Goal: Task Accomplishment & Management: Complete application form

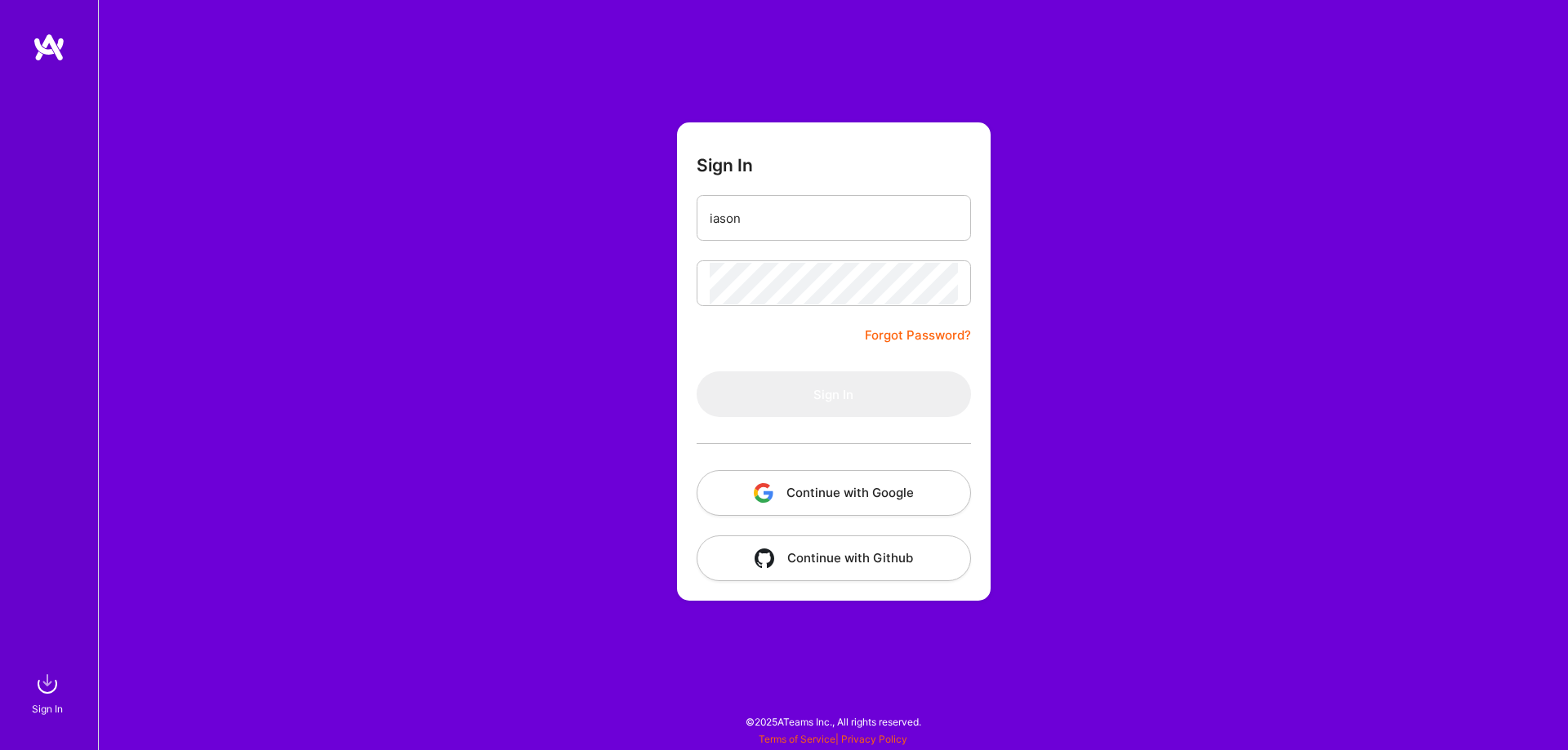
type input "[EMAIL_ADDRESS][DOMAIN_NAME]"
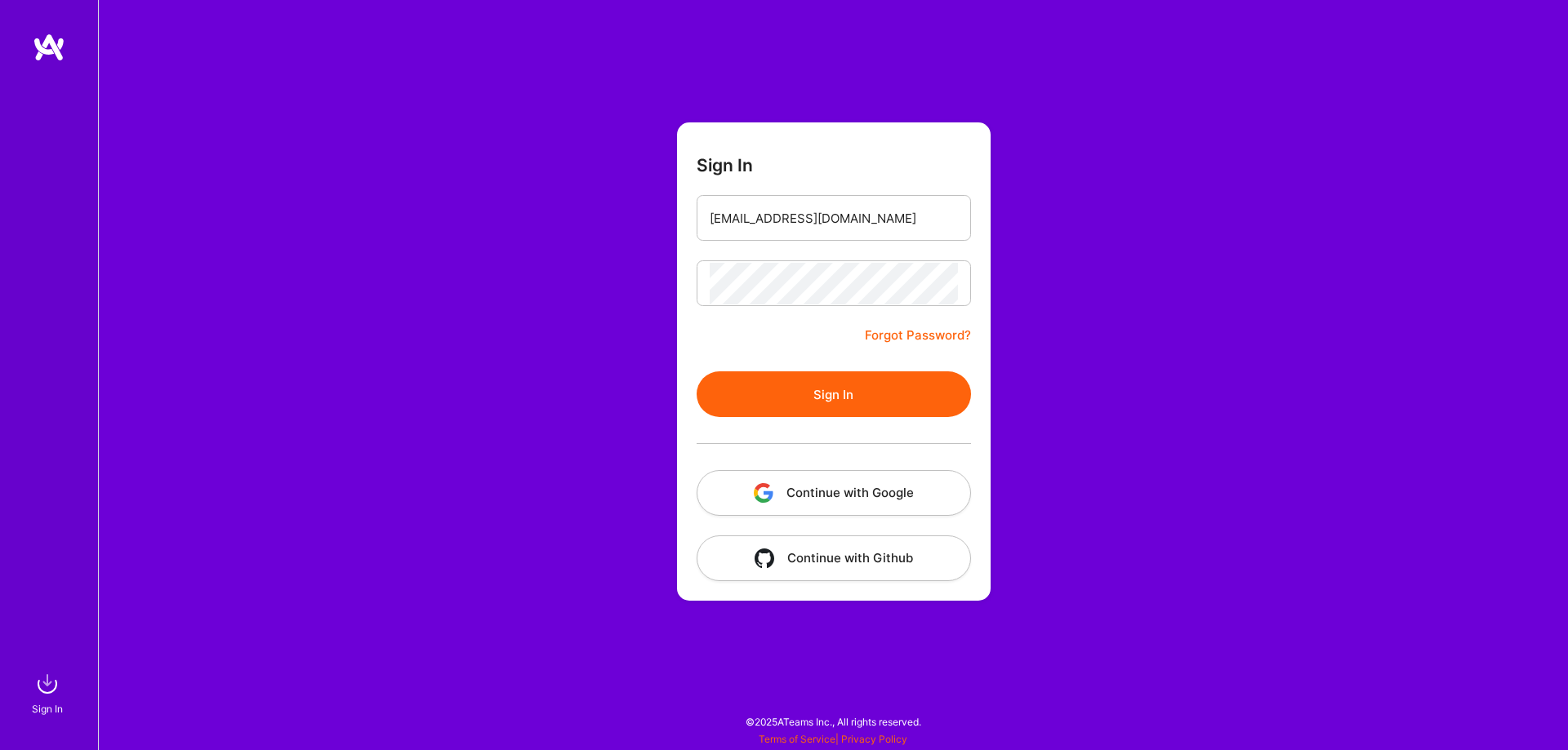
click at [836, 392] on button "Sign In" at bounding box center [834, 394] width 275 height 45
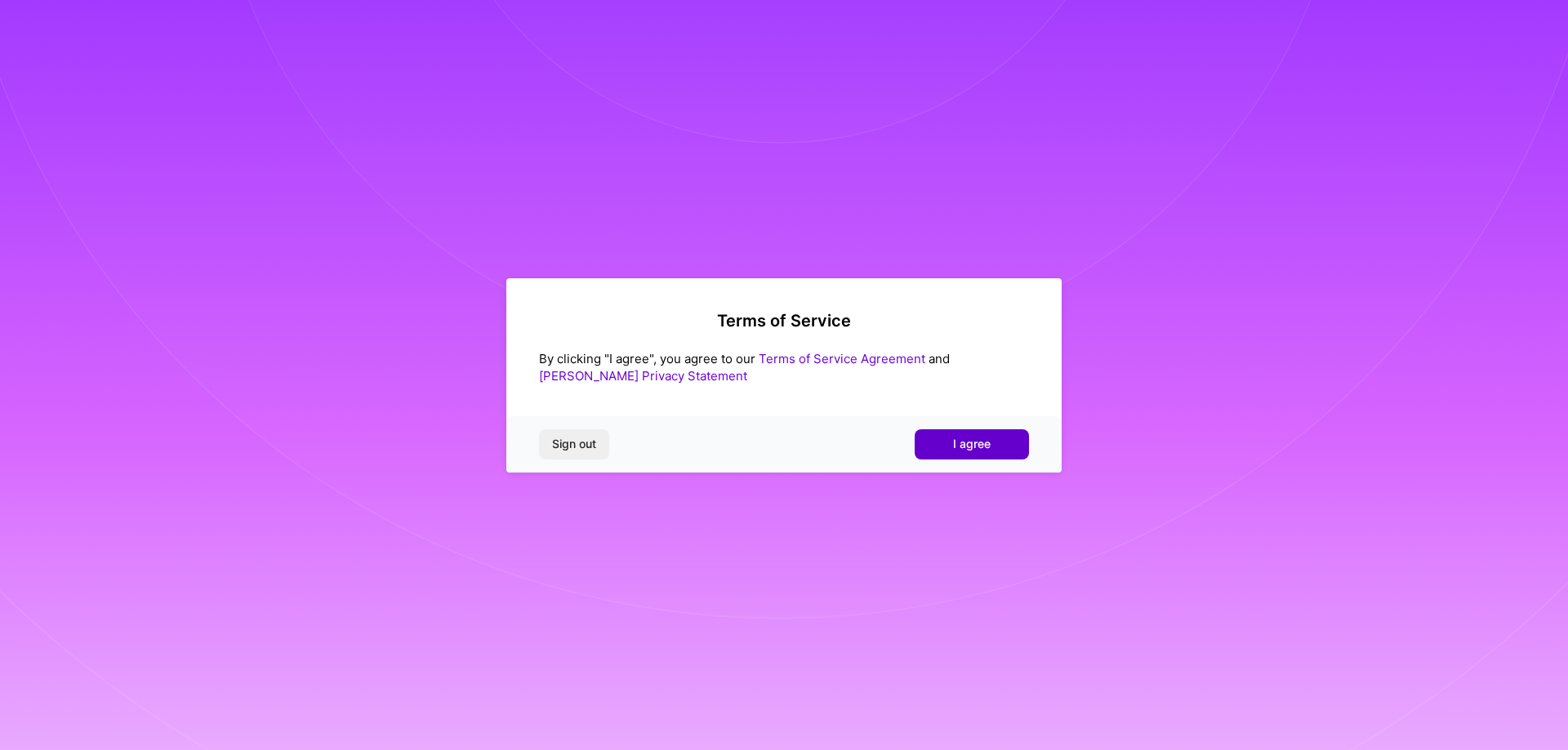
click at [1010, 432] on button "I agree" at bounding box center [972, 444] width 114 height 30
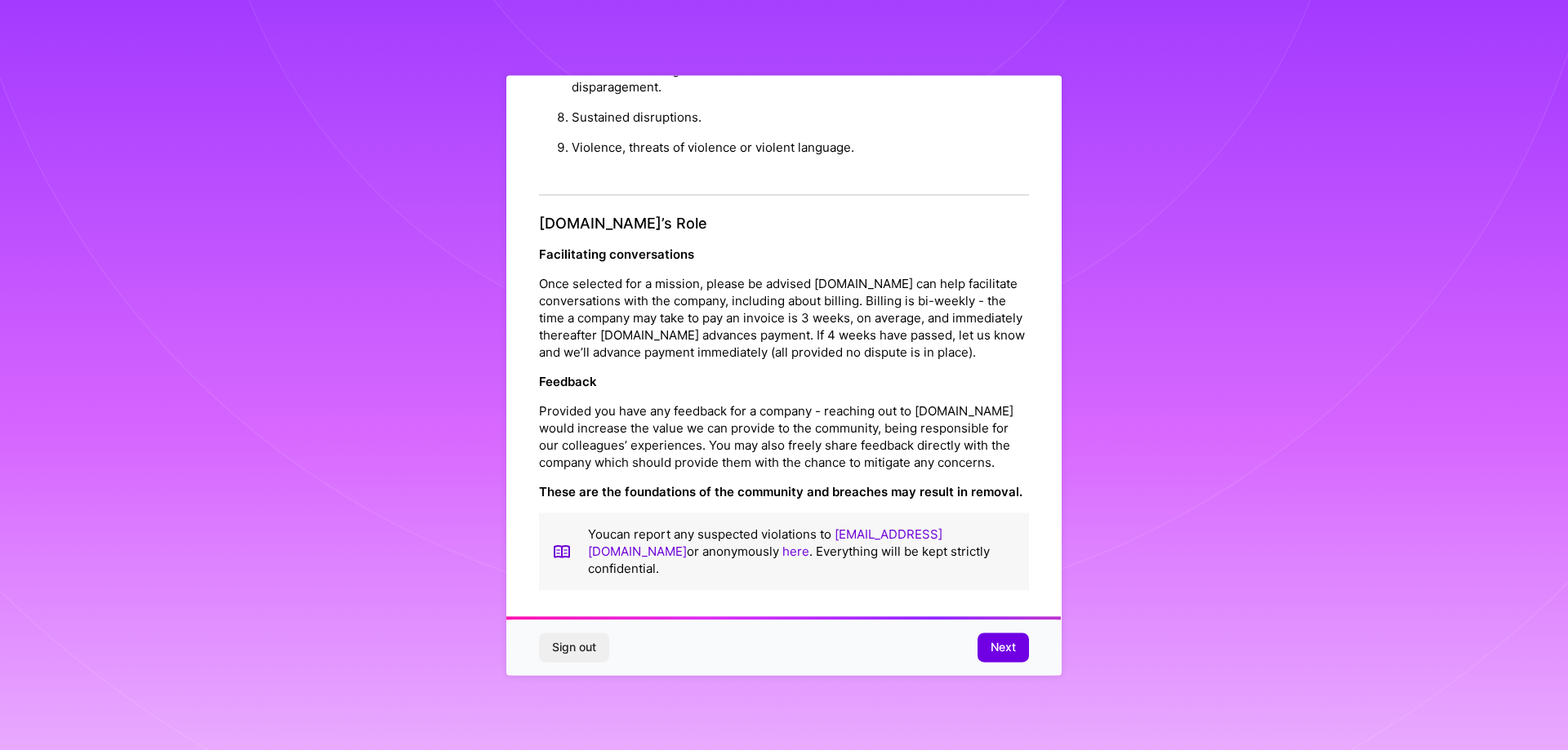
scroll to position [1763, 0]
click at [997, 643] on span "Next" at bounding box center [1003, 647] width 26 height 17
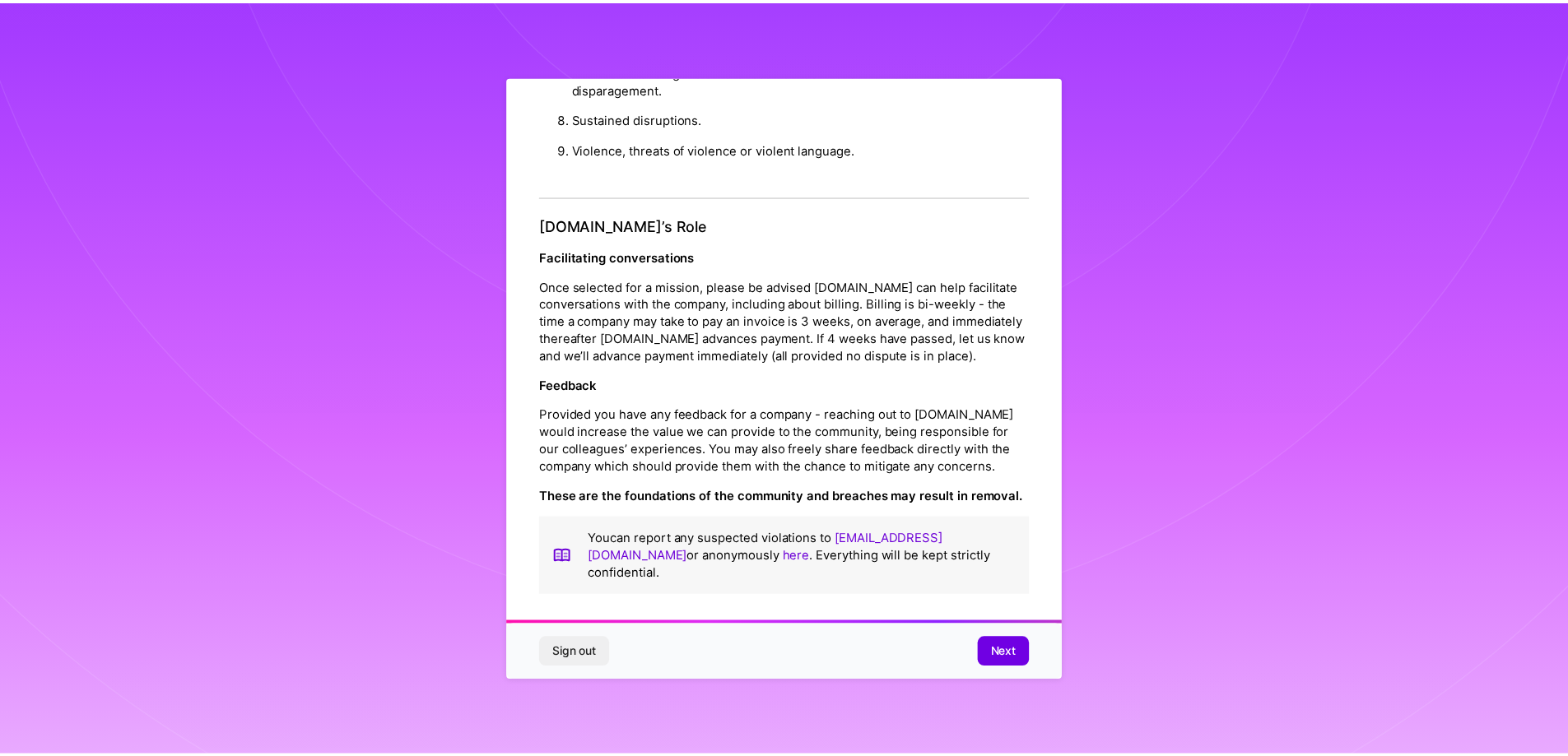
scroll to position [0, 0]
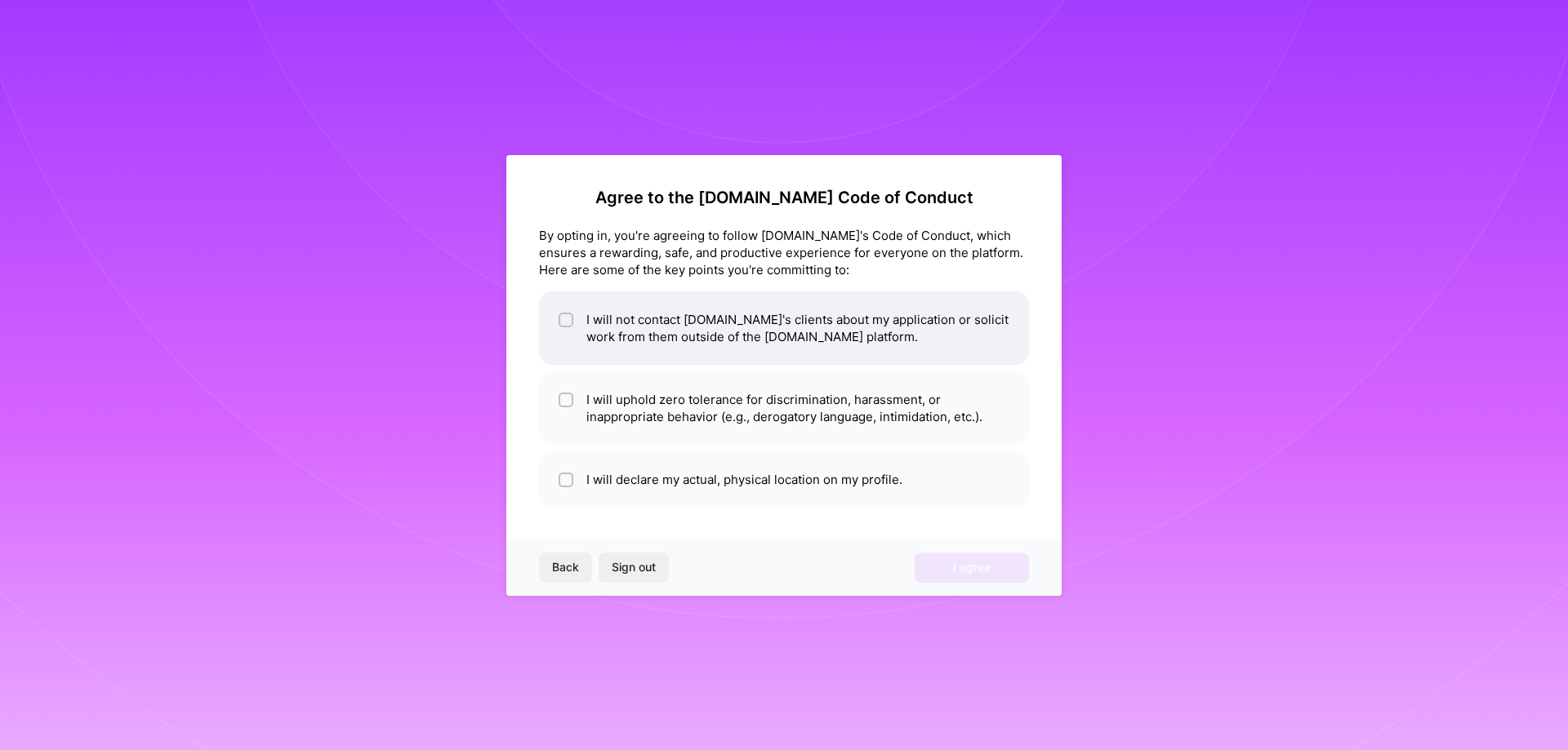
click at [567, 317] on input "checkbox" at bounding box center [567, 321] width 12 height 12
checkbox input "true"
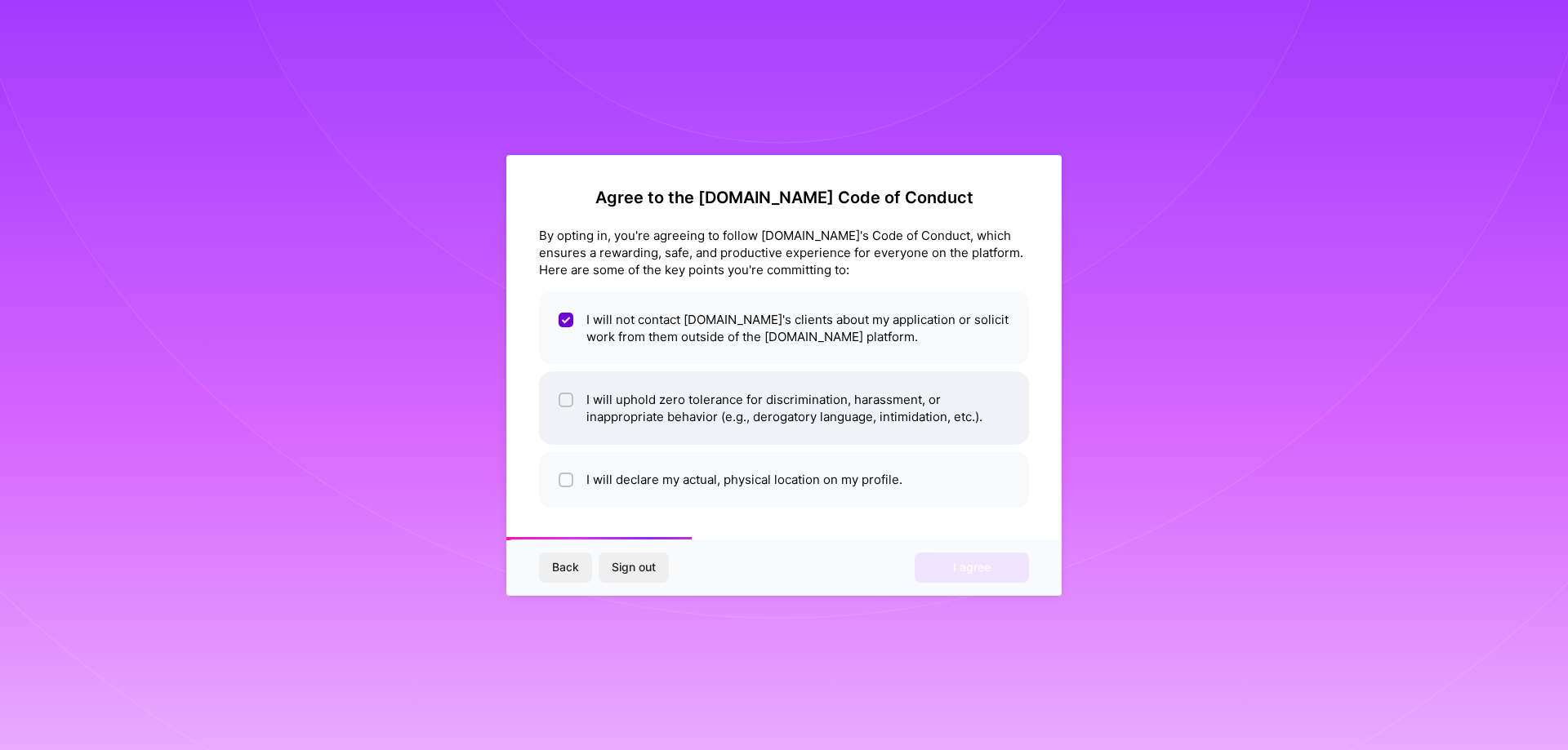
click at [580, 399] on li "I will uphold zero tolerance for discrimination, harassment, or inappropriate b…" at bounding box center [784, 408] width 490 height 74
checkbox input "true"
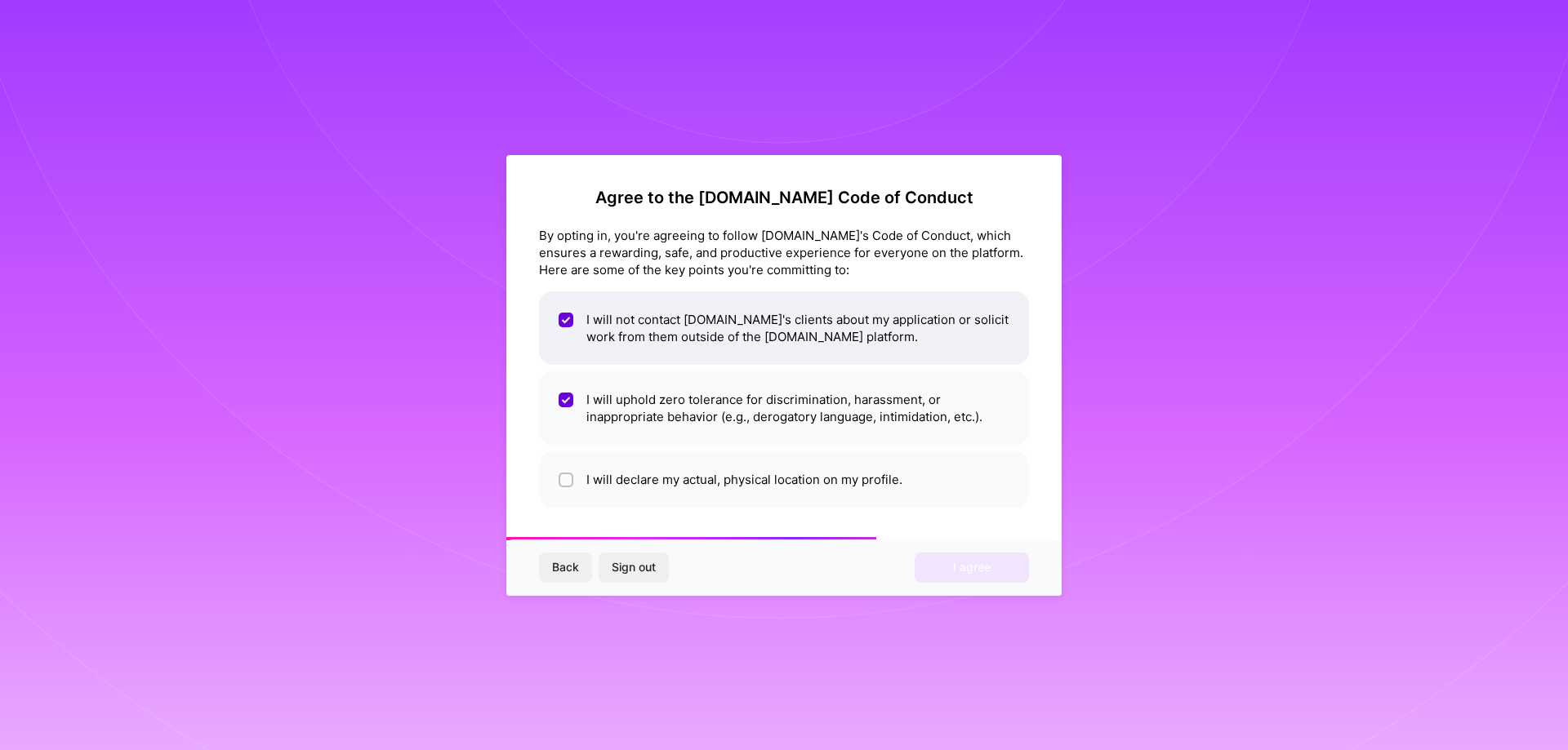
click at [564, 318] on input "checkbox" at bounding box center [567, 321] width 15 height 15
click at [561, 314] on div at bounding box center [566, 320] width 15 height 15
checkbox input "true"
click at [575, 480] on li "I will declare my actual, physical location on my profile." at bounding box center [784, 480] width 490 height 56
checkbox input "true"
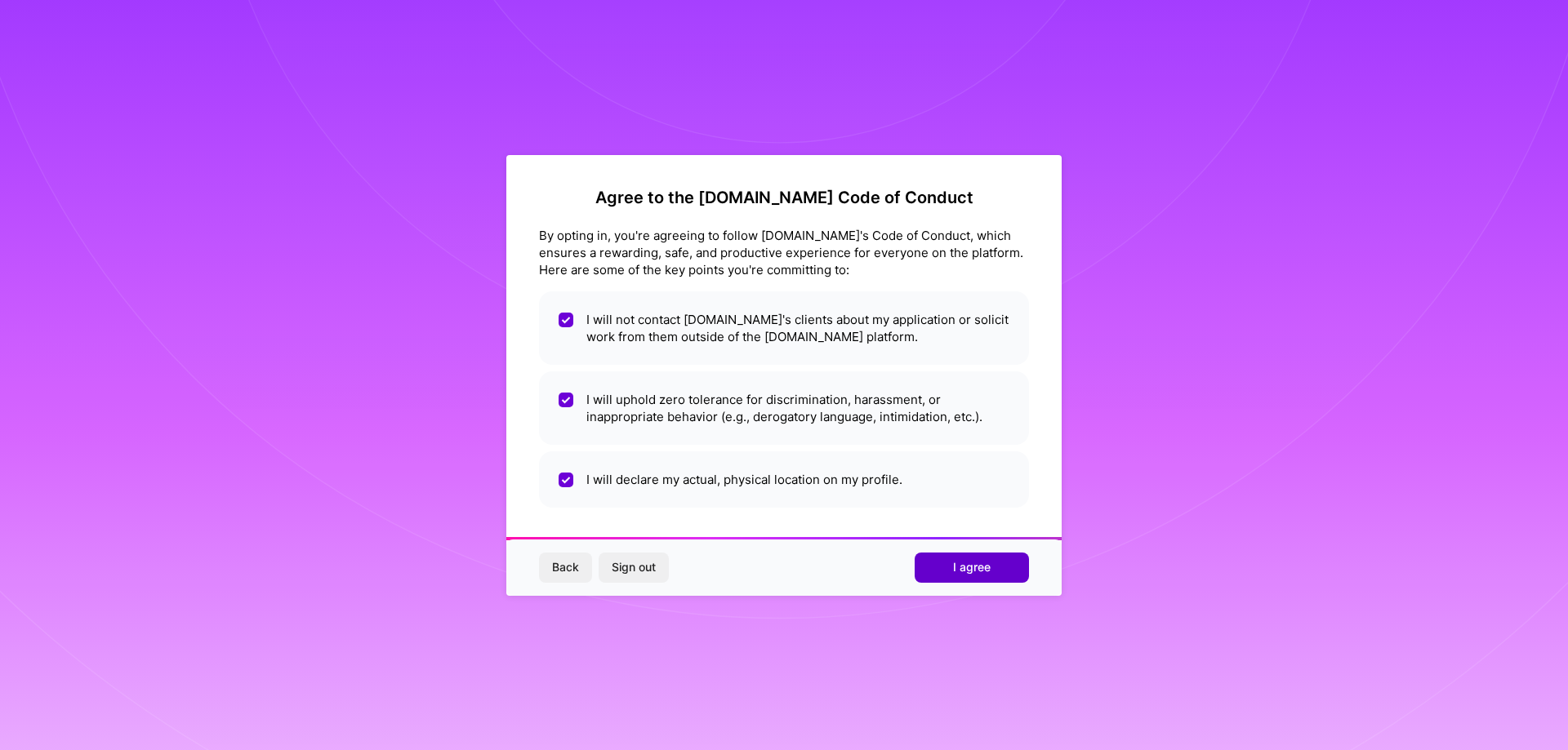
click at [974, 568] on span "I agree" at bounding box center [971, 567] width 37 height 17
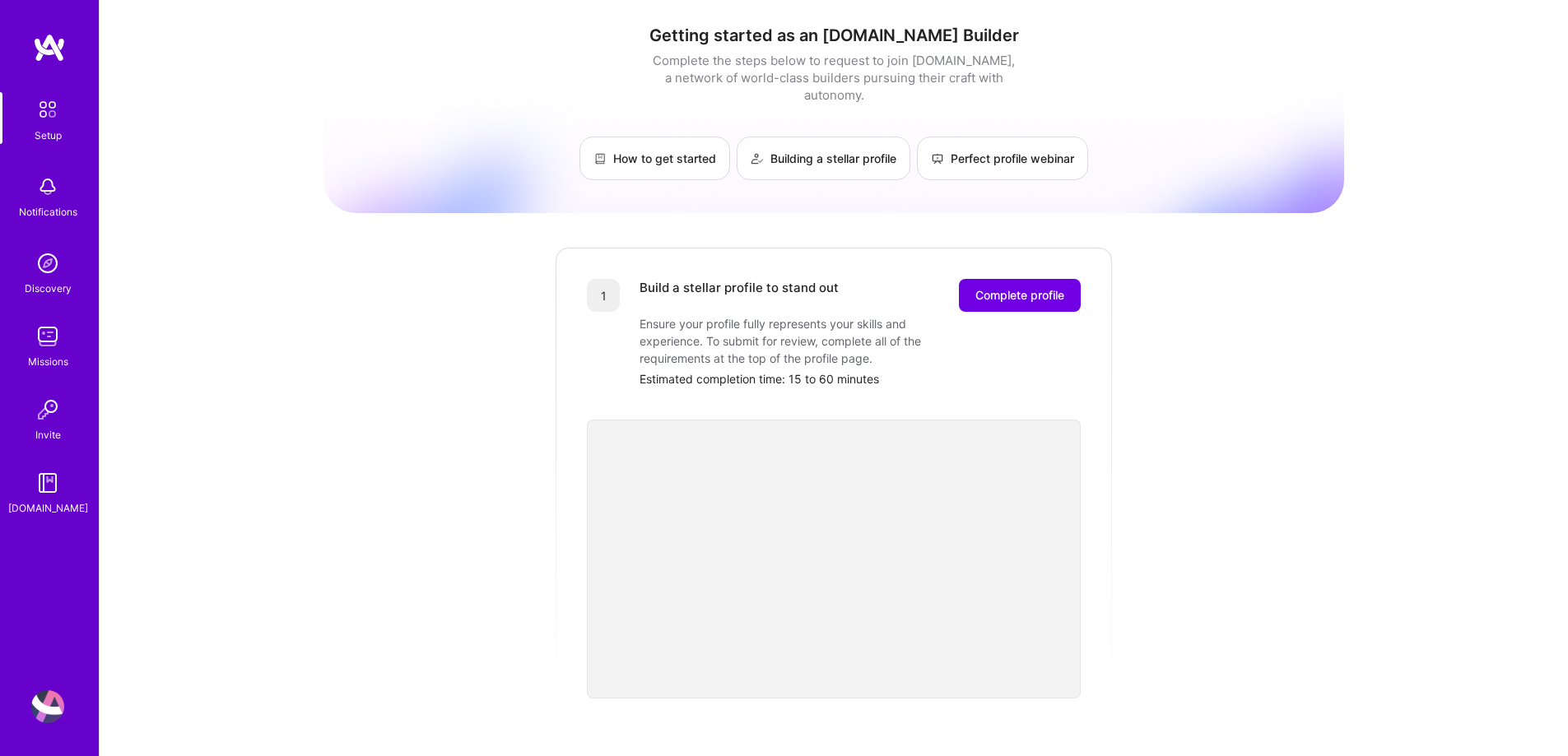
click at [54, 343] on img at bounding box center [48, 336] width 33 height 33
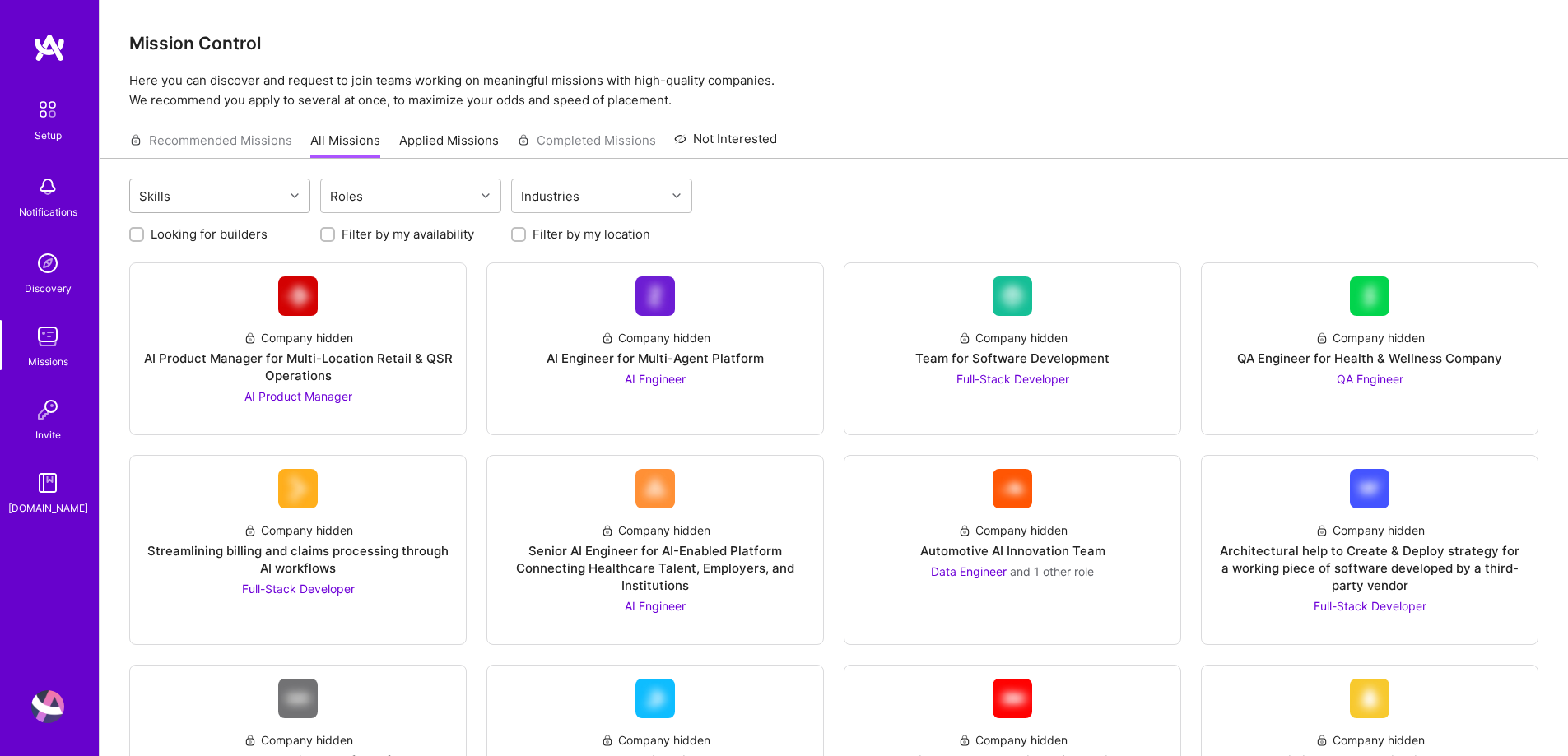
click at [271, 193] on div "Skills" at bounding box center [207, 195] width 154 height 33
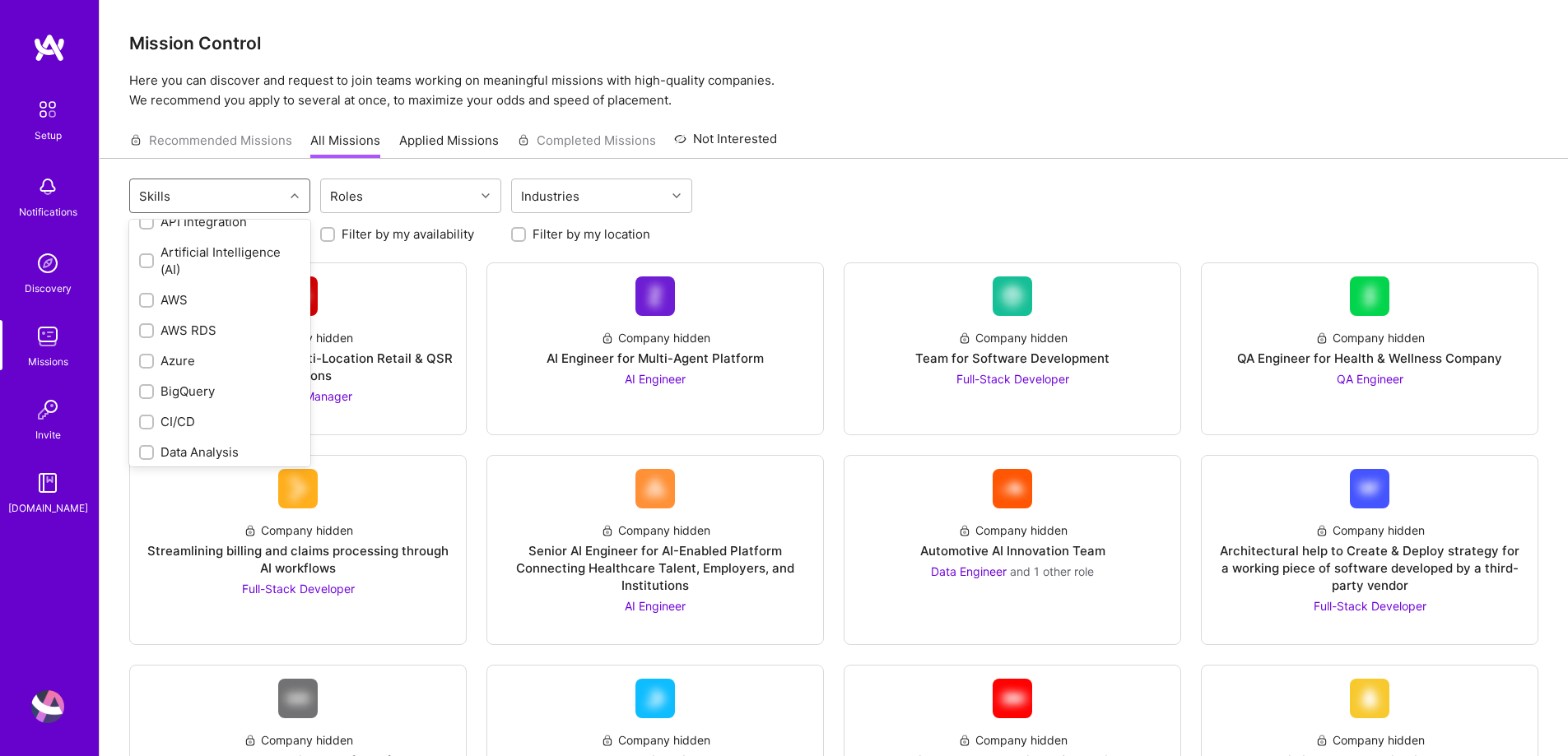
scroll to position [329, 0]
click at [234, 361] on div "Data Analysis" at bounding box center [220, 369] width 162 height 18
checkbox input "true"
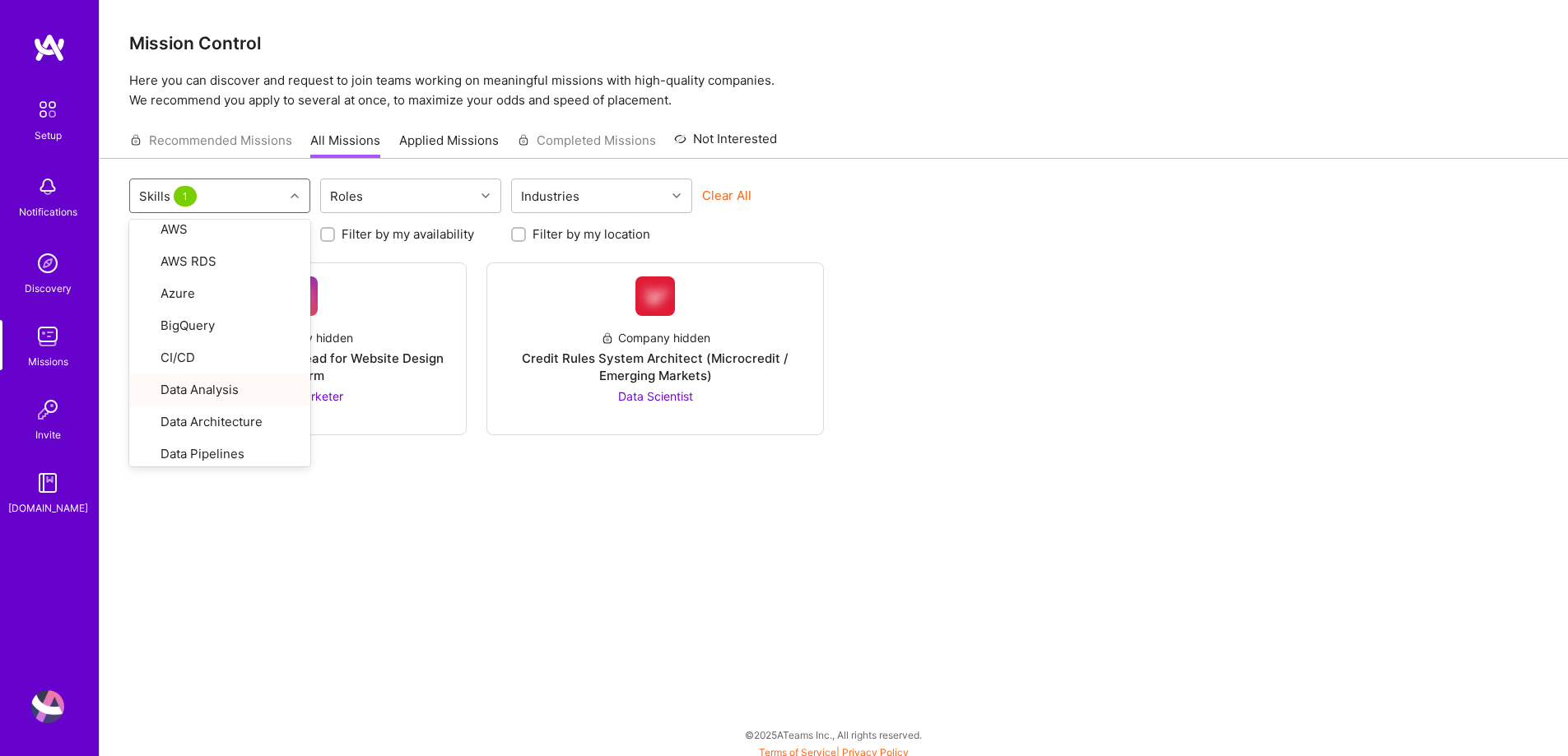
click at [594, 547] on div "option Data Analysis, selected. option Data Analysis focused, 15 of 76. 76 resu…" at bounding box center [834, 462] width 1469 height 605
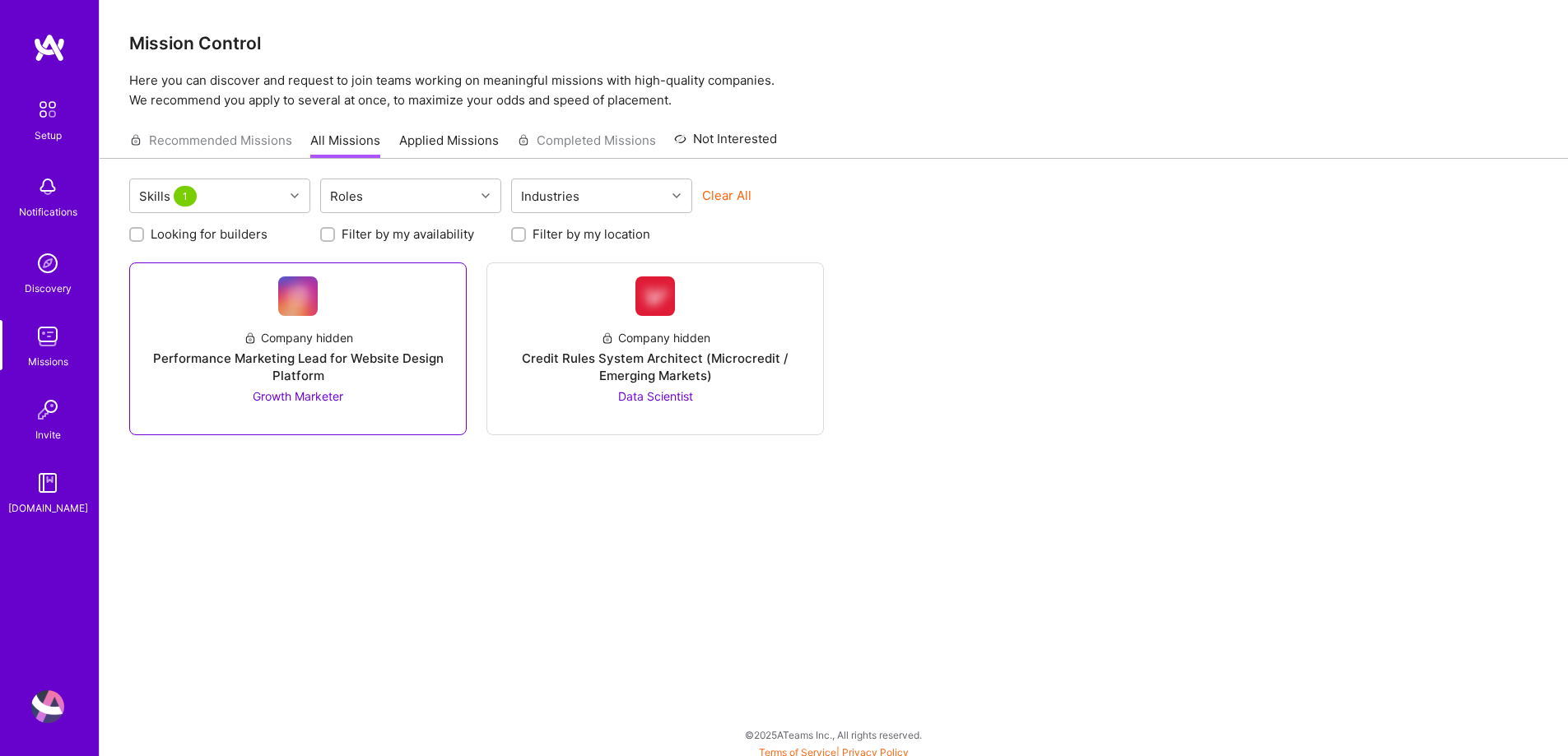
click at [340, 359] on div "Performance Marketing Lead for Website Design Platform" at bounding box center [298, 367] width 309 height 34
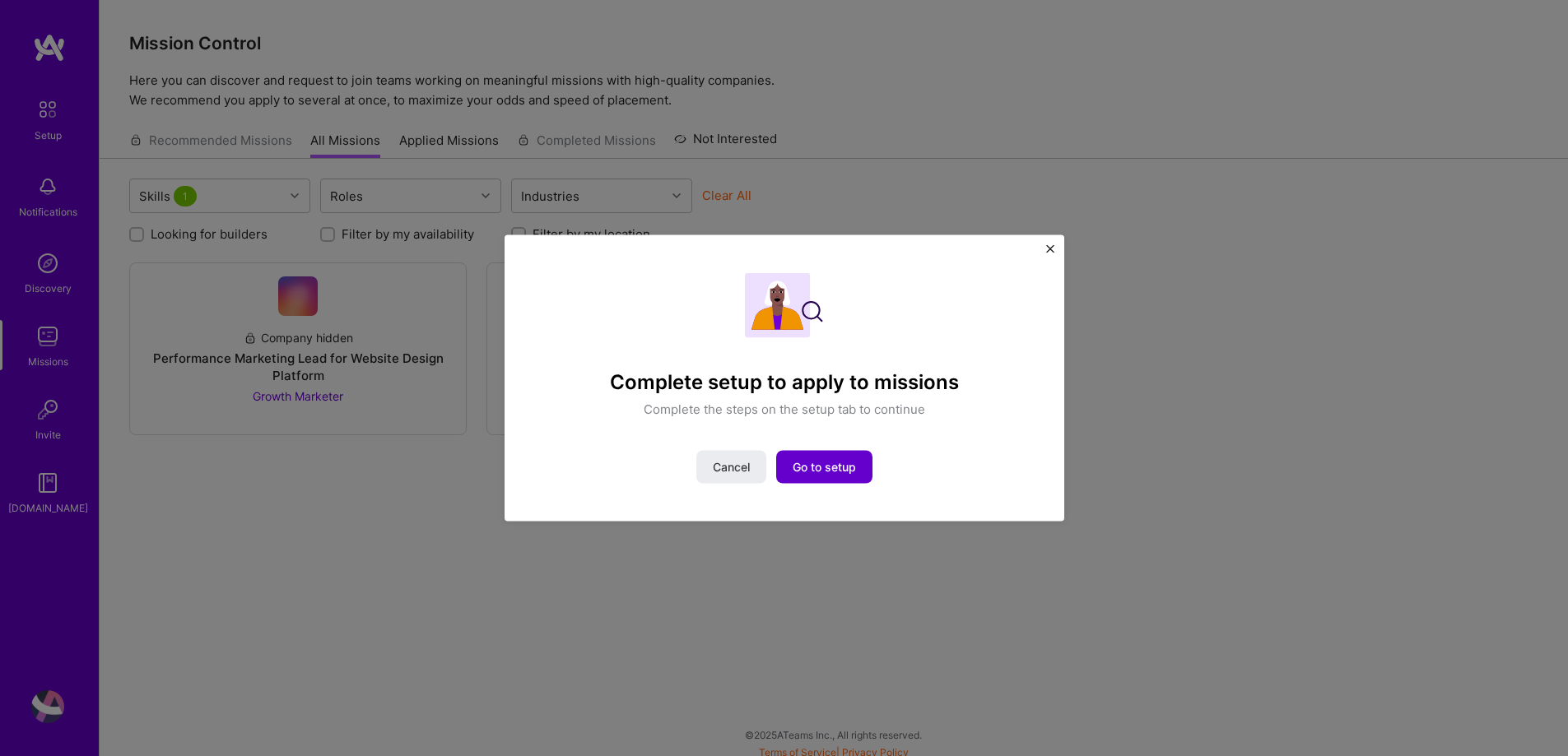
click at [824, 472] on span "Go to setup" at bounding box center [824, 468] width 63 height 17
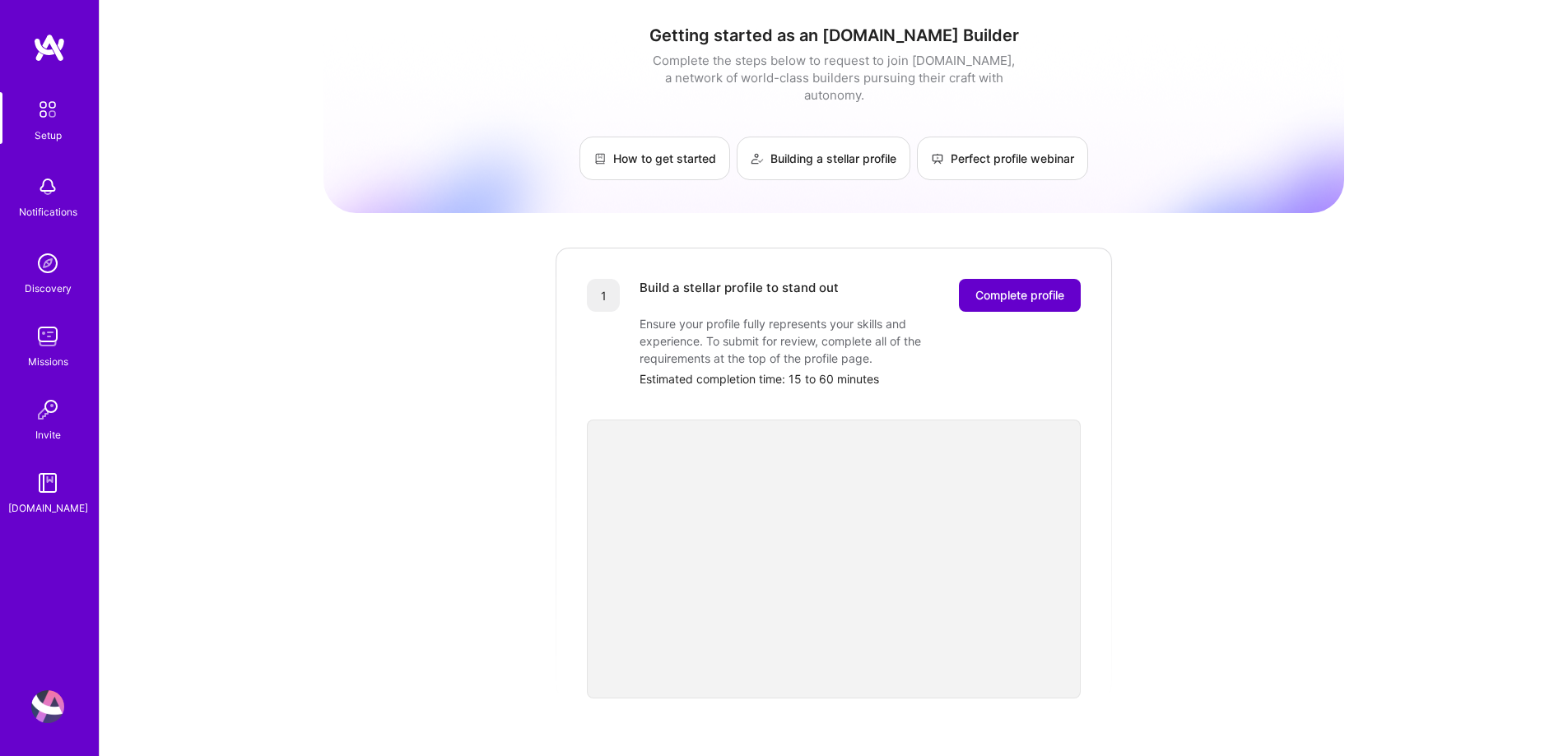
click at [1020, 288] on span "Complete profile" at bounding box center [1019, 296] width 89 height 17
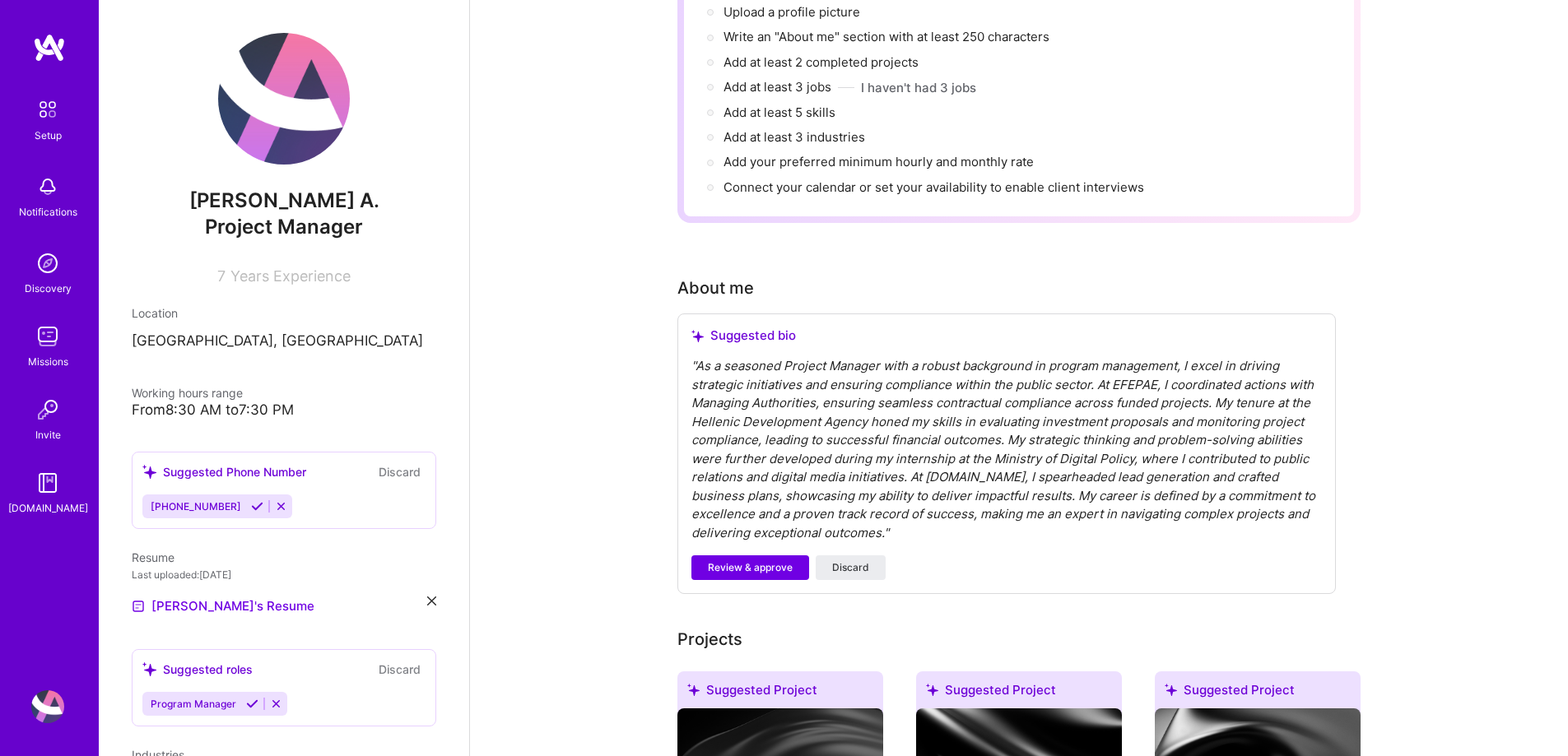
scroll to position [412, 0]
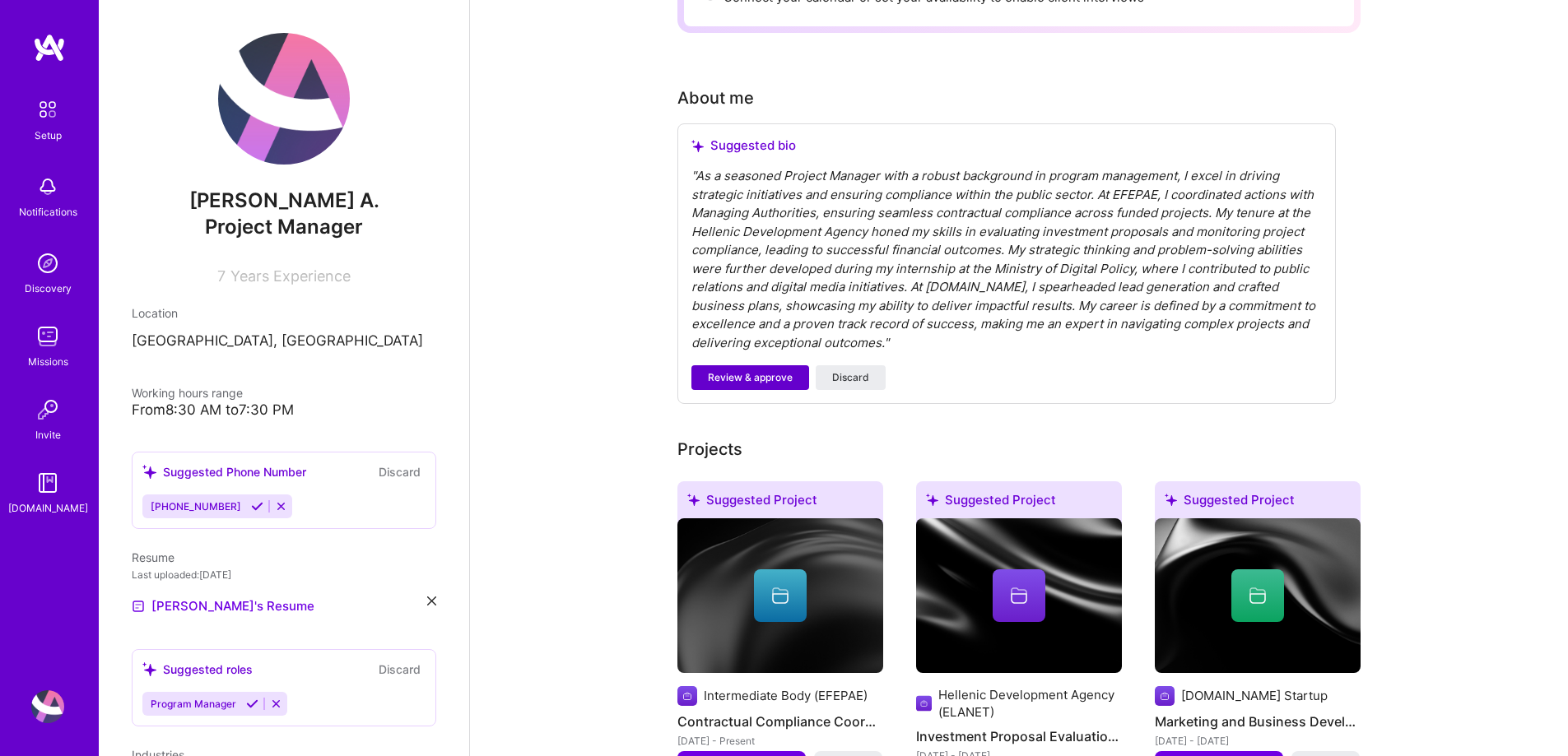
click at [752, 370] on span "Review & approve" at bounding box center [750, 378] width 85 height 15
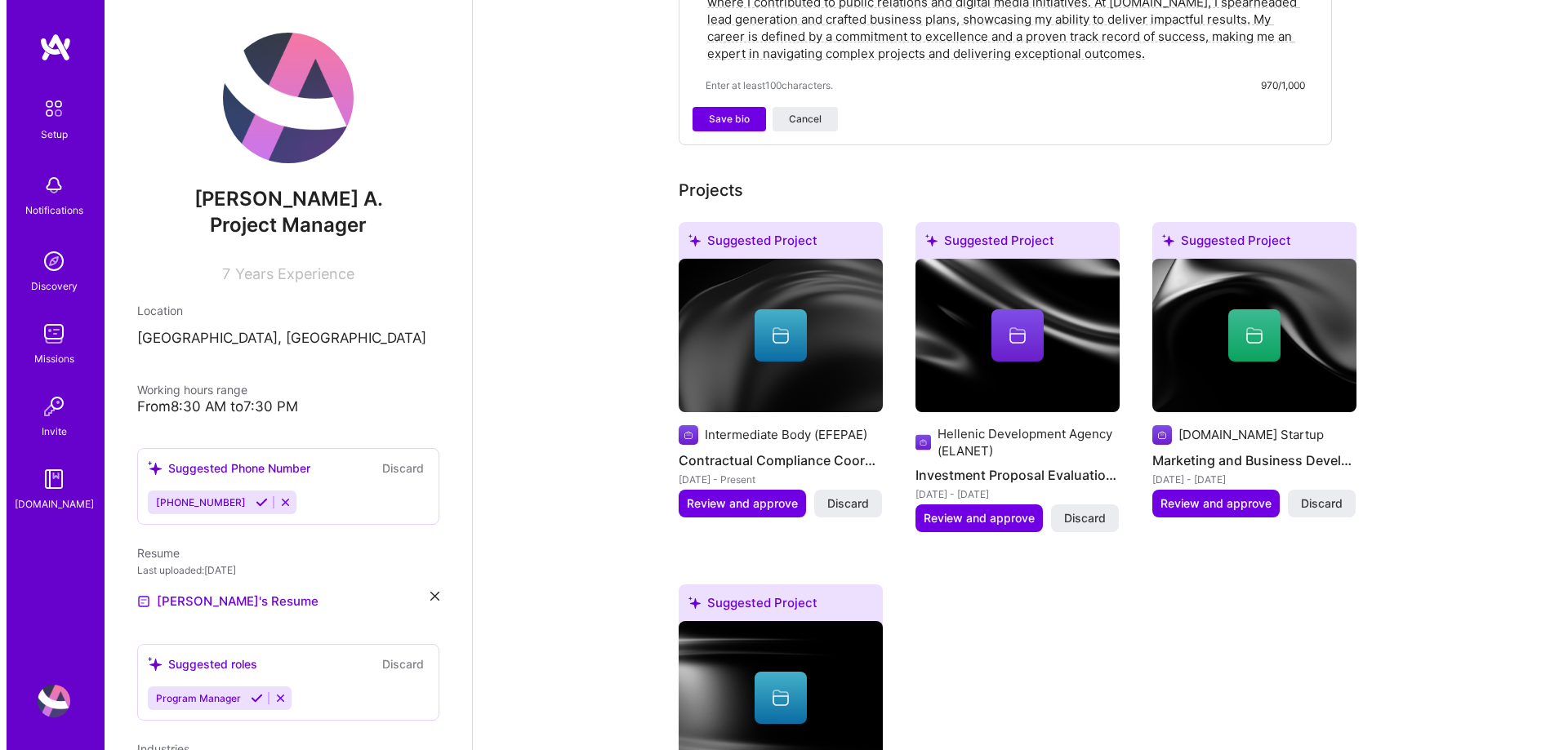
scroll to position [735, 0]
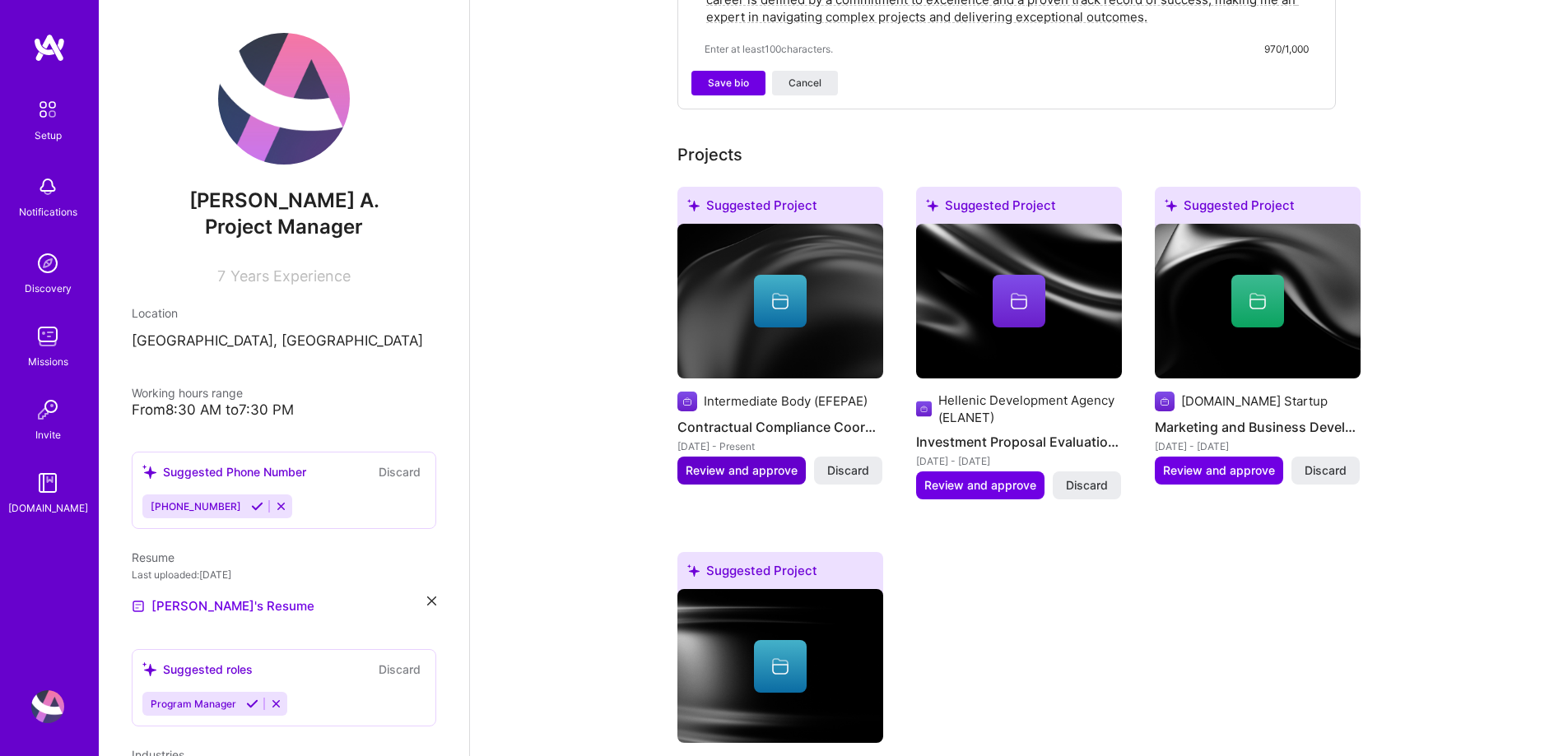
click at [740, 459] on button "Review and approve" at bounding box center [742, 471] width 128 height 28
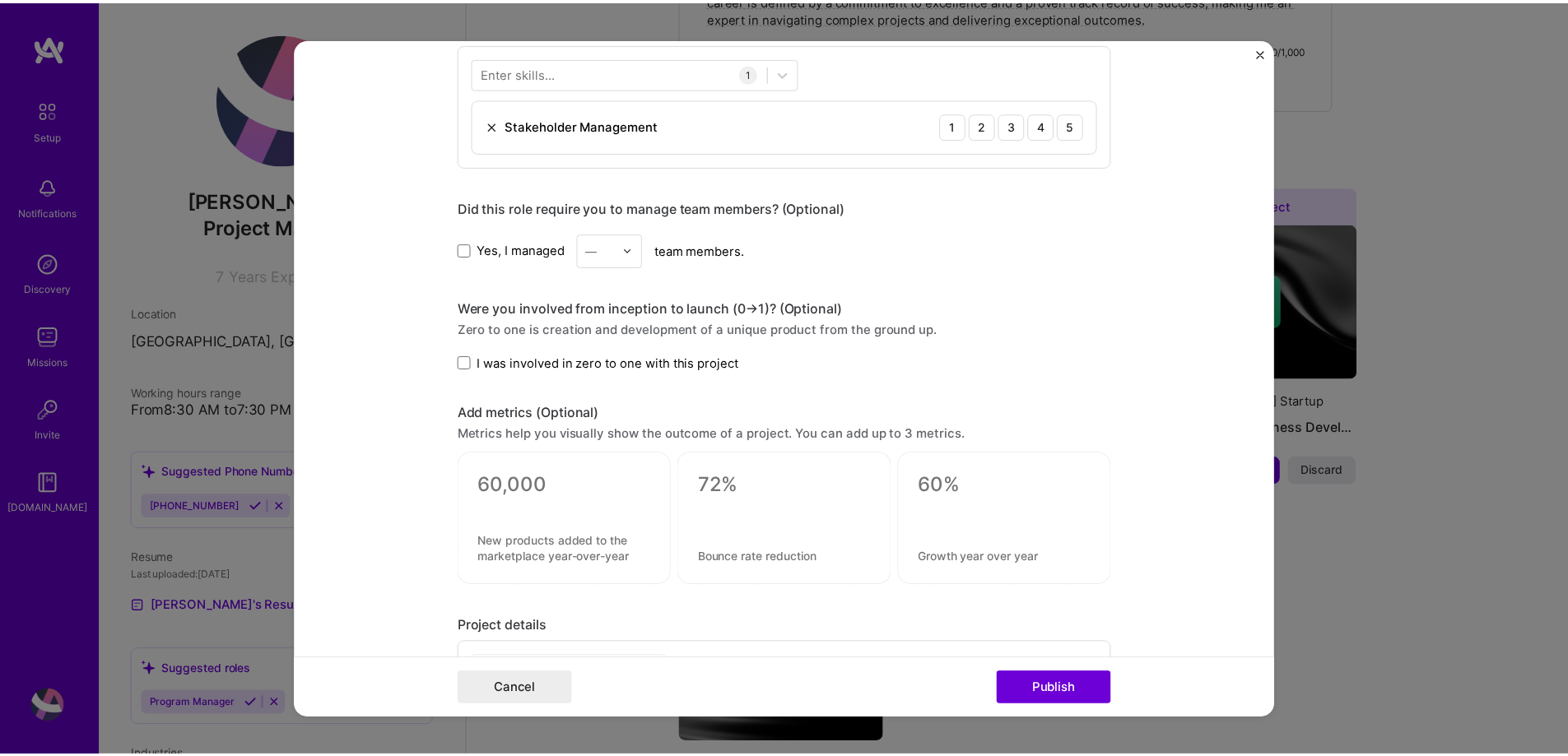
scroll to position [905, 0]
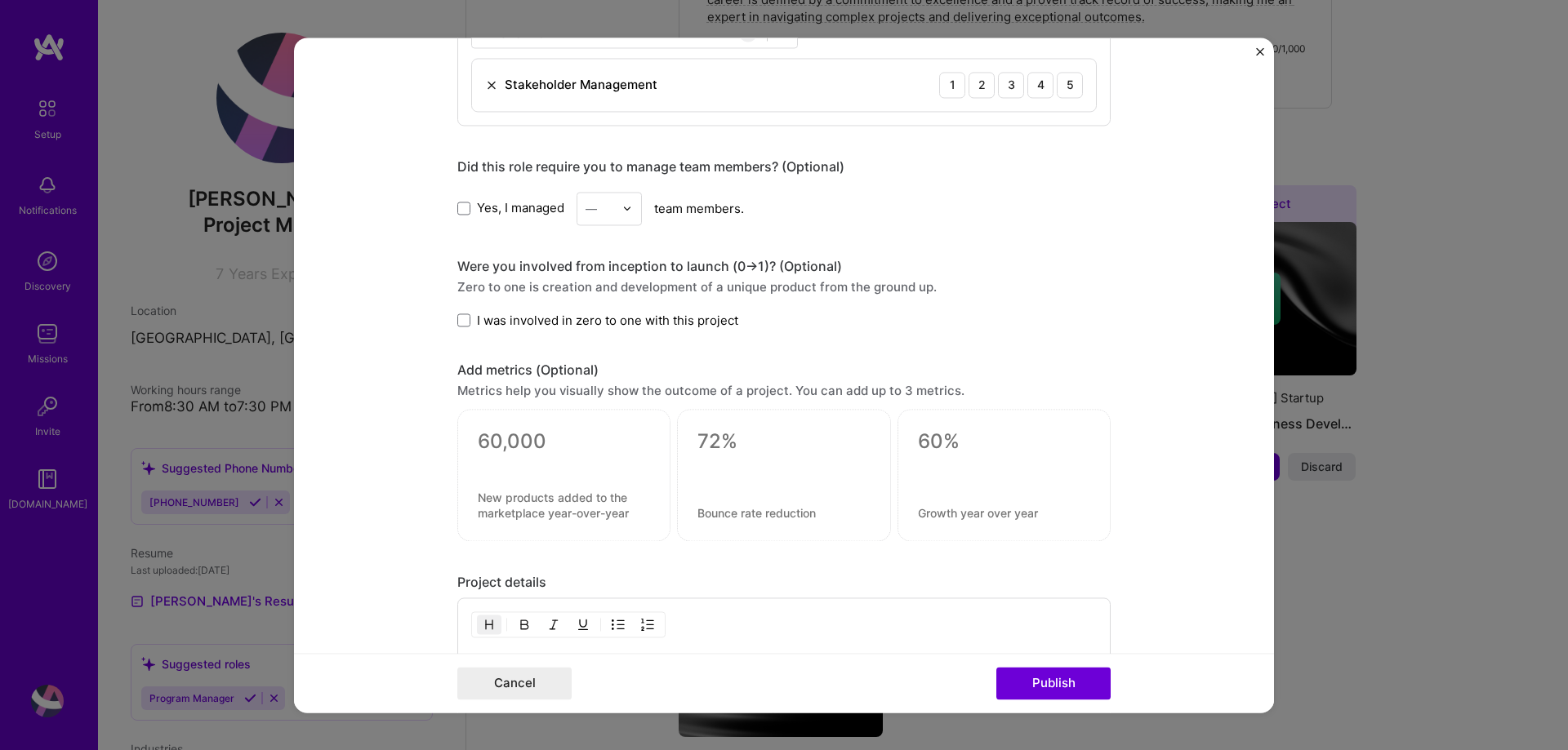
click at [1254, 47] on form "Editing suggested project This project is suggested based on your LinkedIn, res…" at bounding box center [783, 375] width 980 height 676
click at [1261, 53] on img "Close" at bounding box center [1260, 51] width 8 height 8
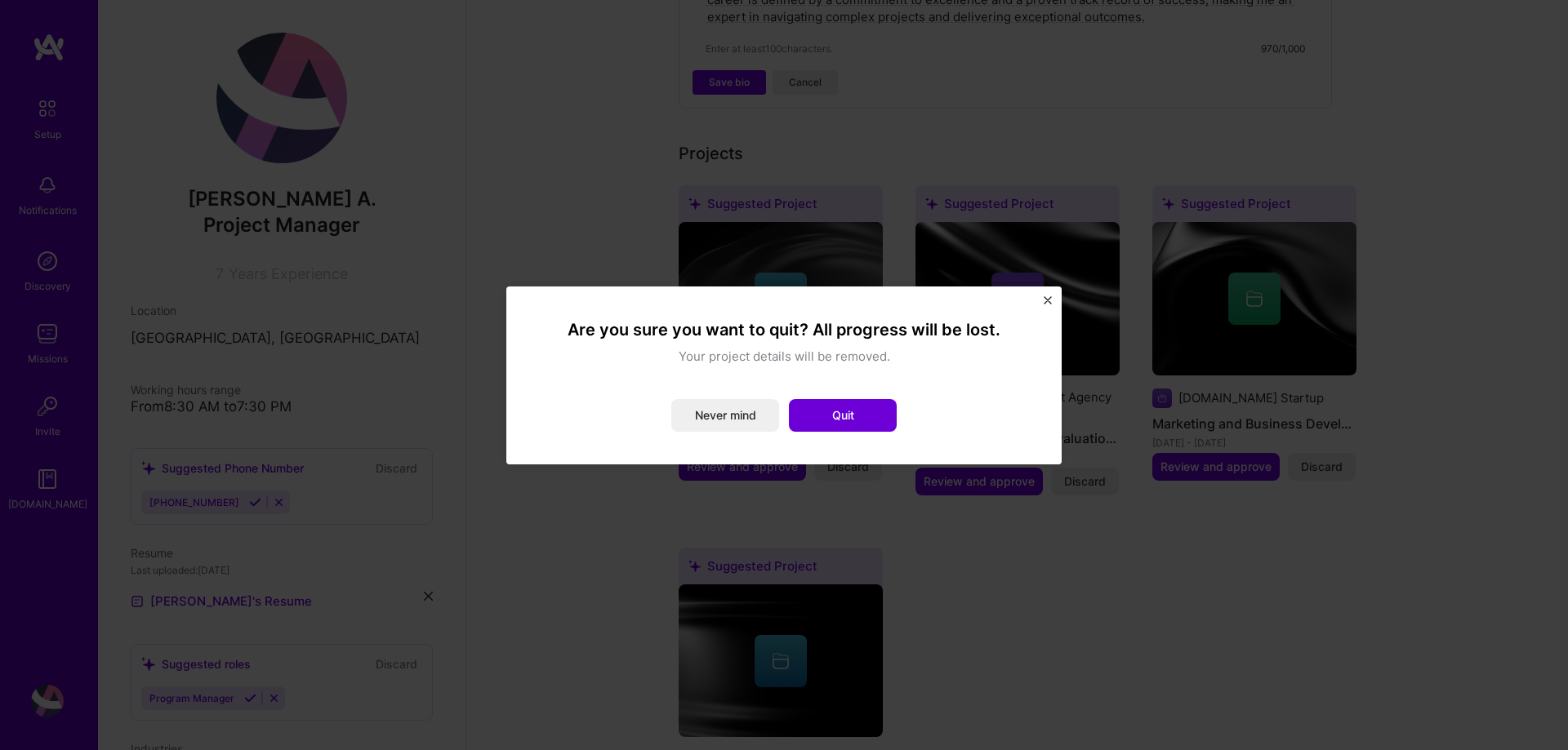
click at [1049, 300] on img "Close" at bounding box center [1048, 300] width 8 height 8
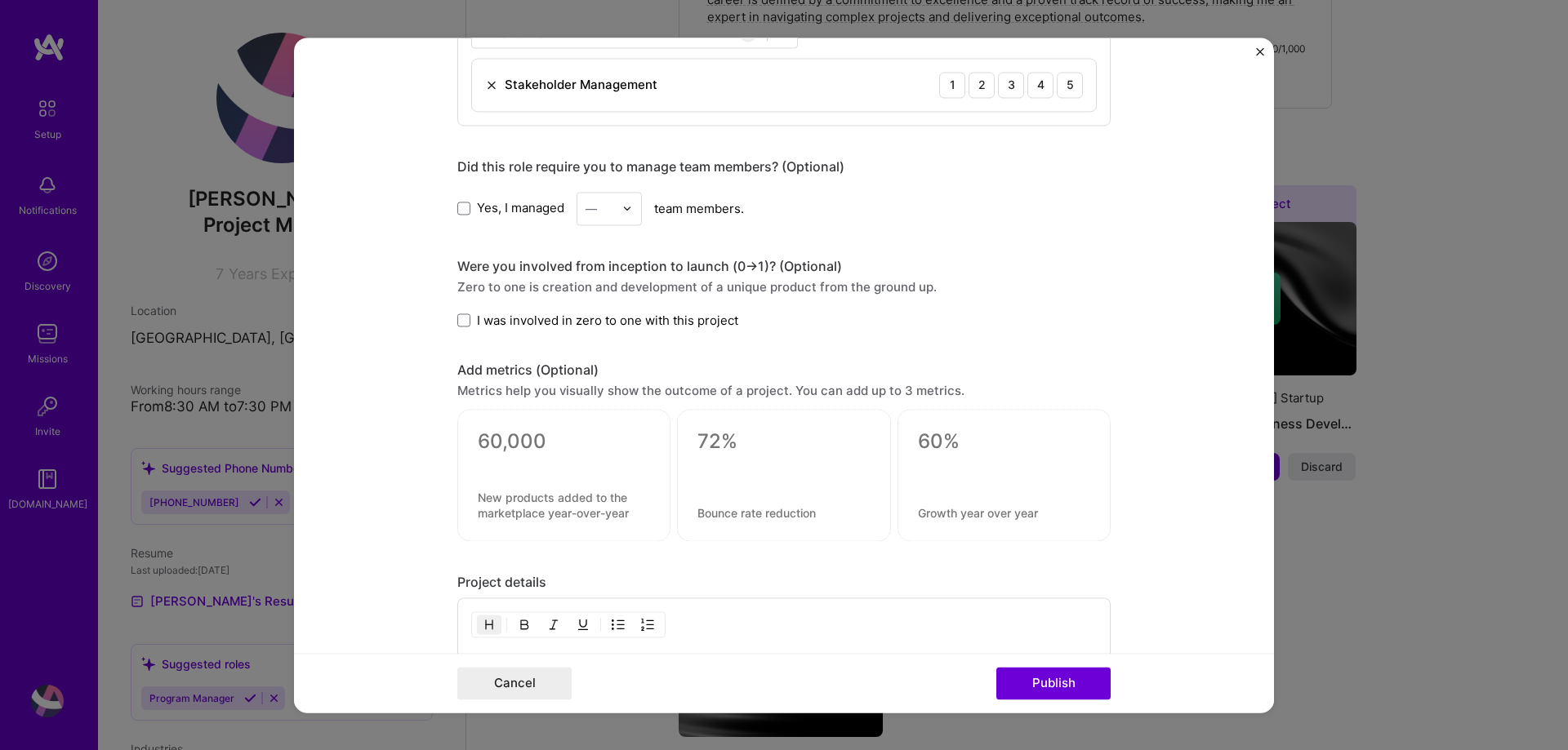
click at [1257, 50] on img "Close" at bounding box center [1260, 51] width 8 height 8
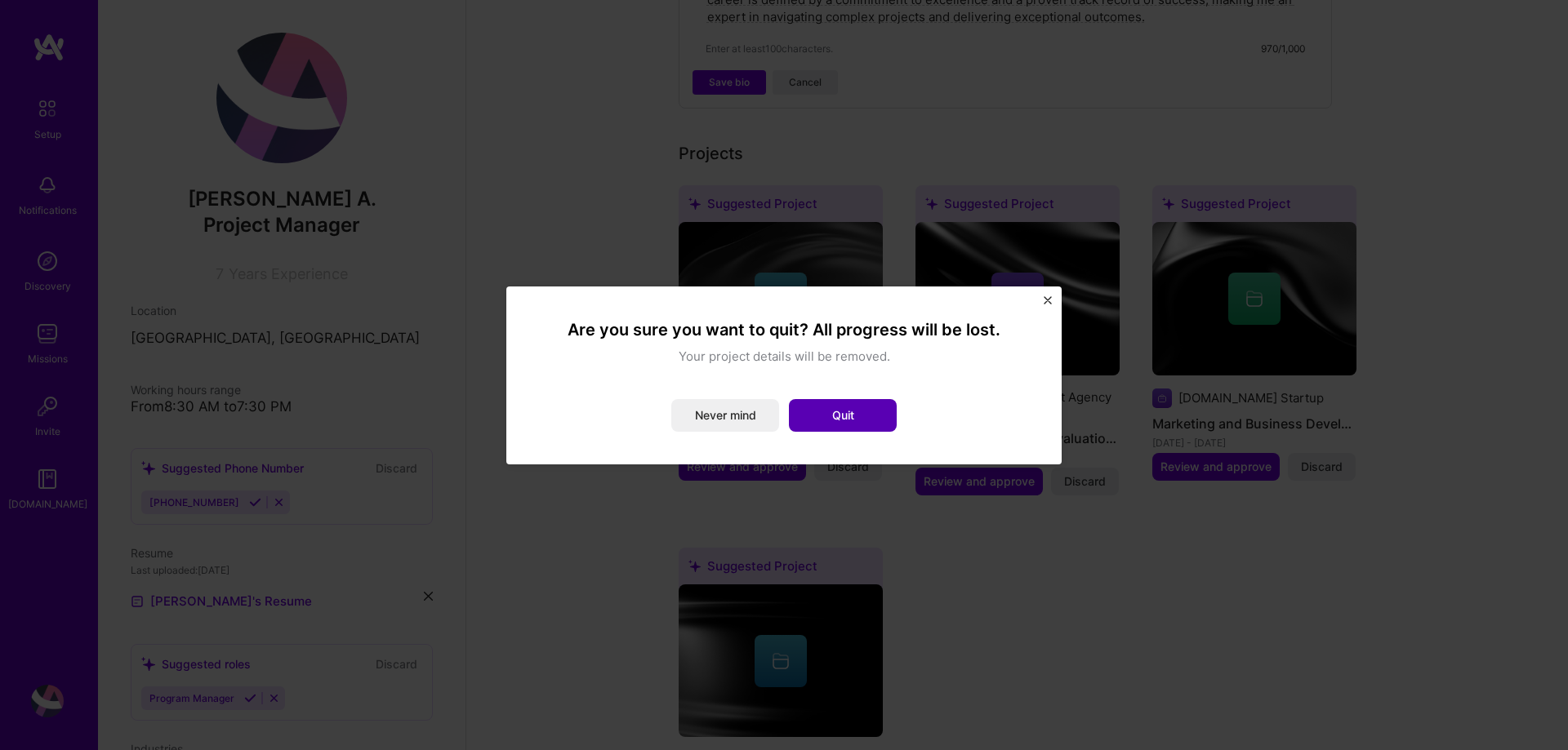
click at [863, 418] on button "Quit" at bounding box center [843, 415] width 108 height 32
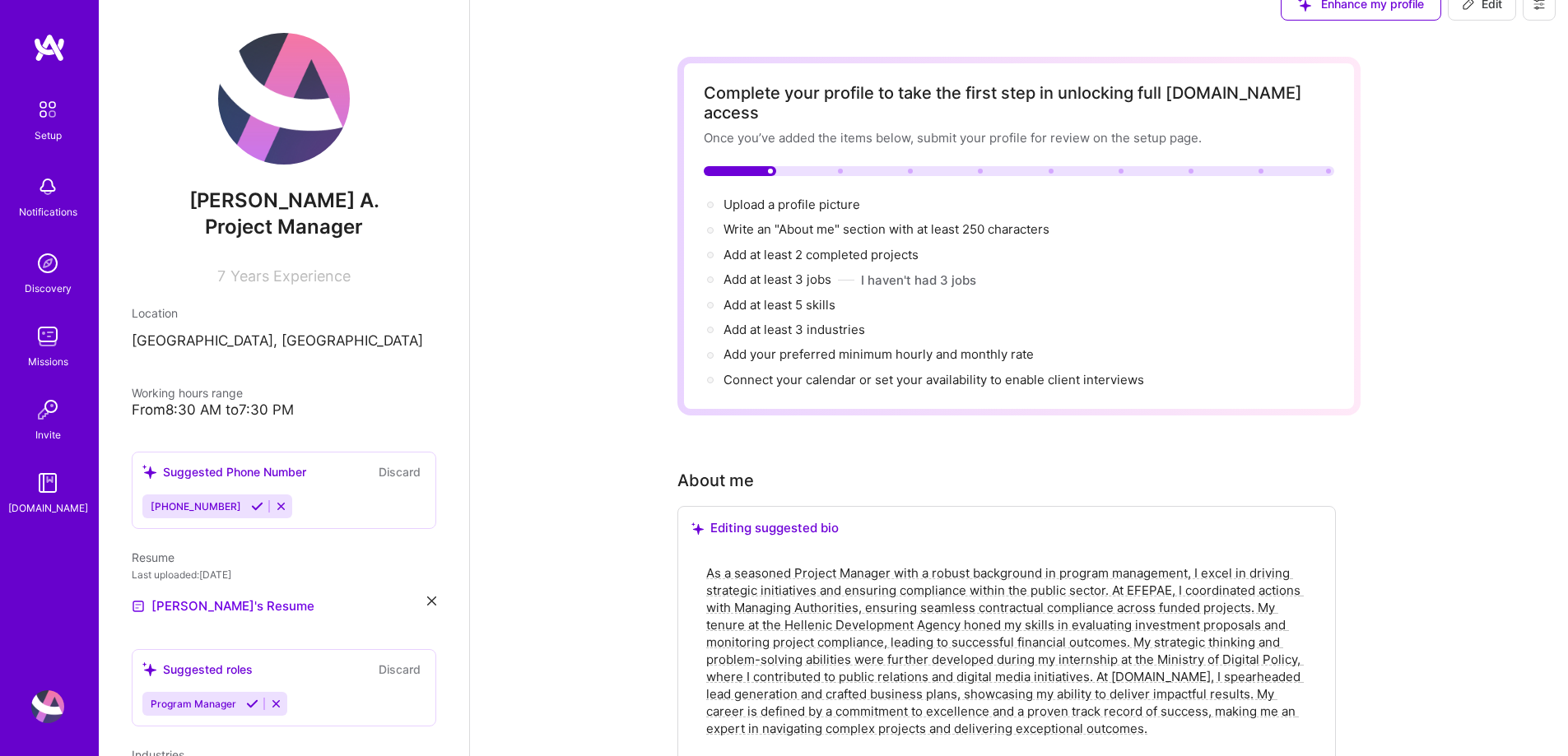
scroll to position [0, 0]
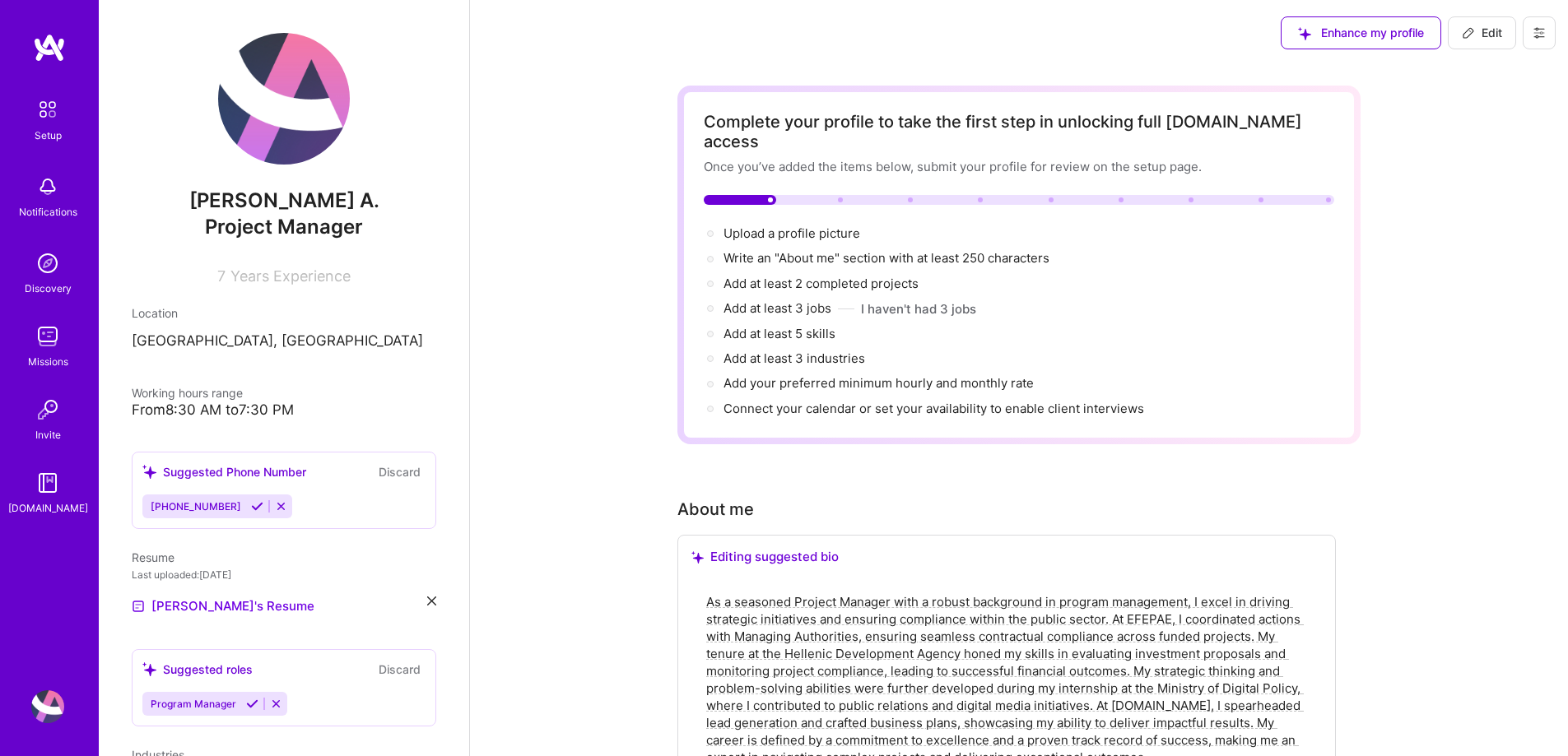
click at [42, 334] on img at bounding box center [48, 336] width 33 height 33
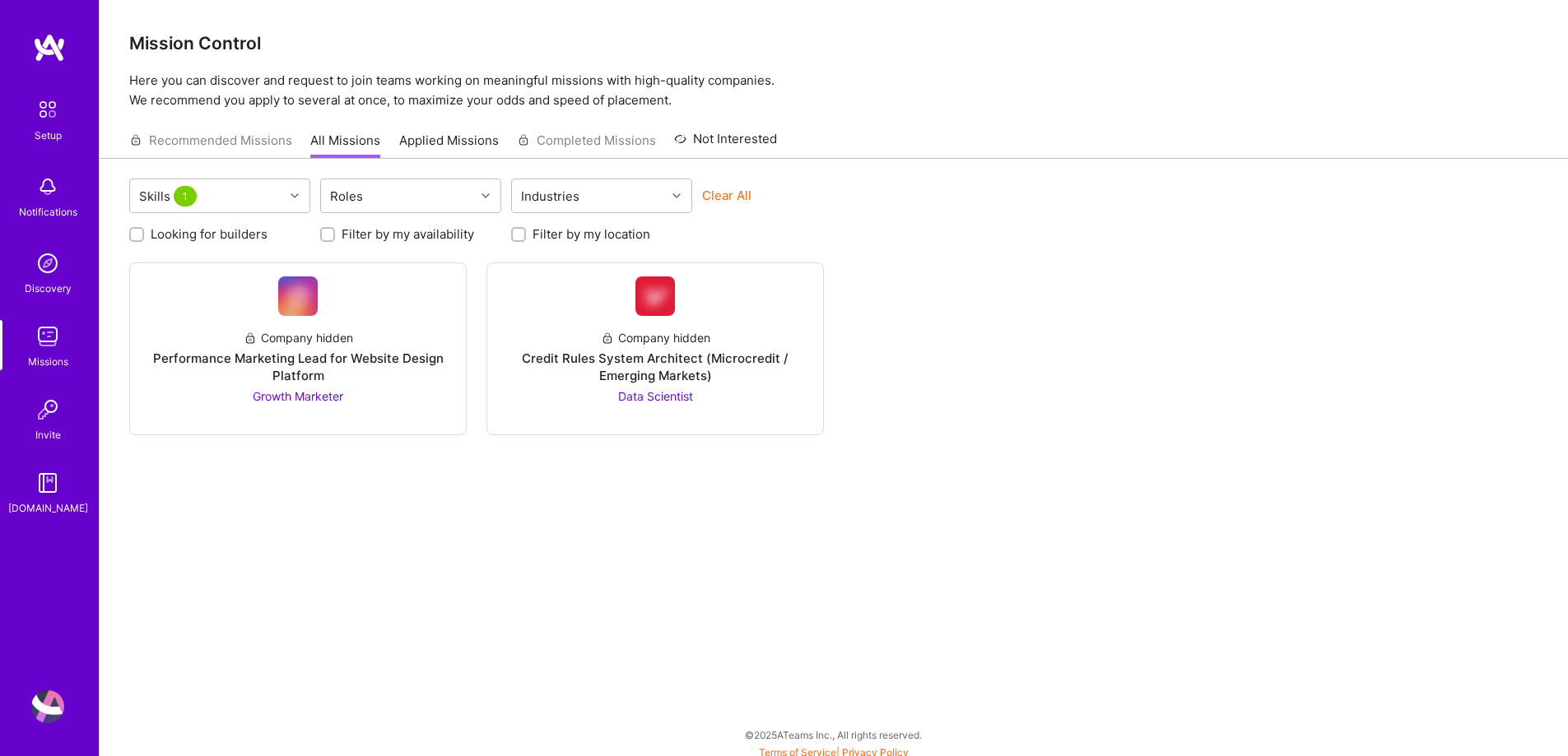
click at [50, 275] on img at bounding box center [48, 263] width 33 height 33
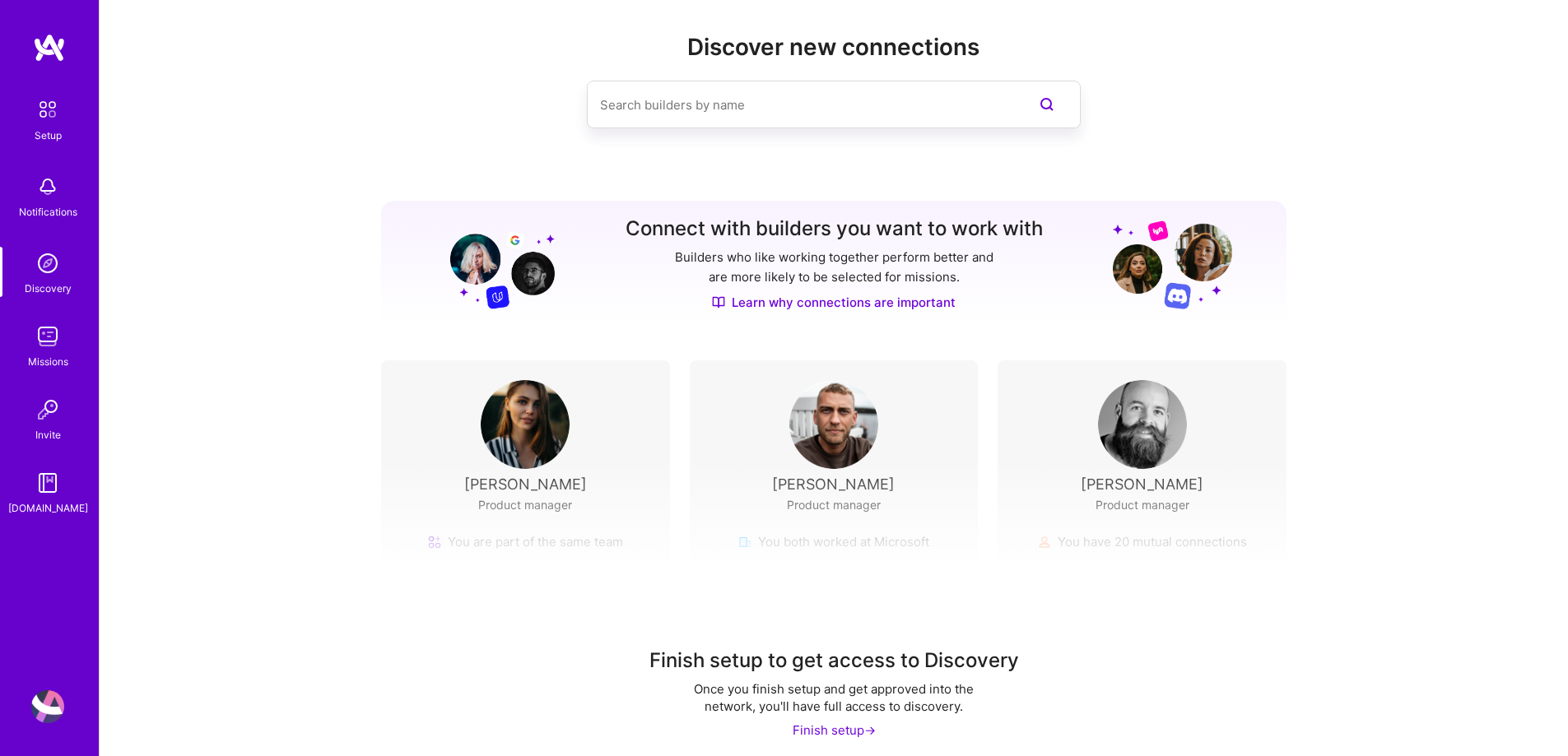
scroll to position [31, 0]
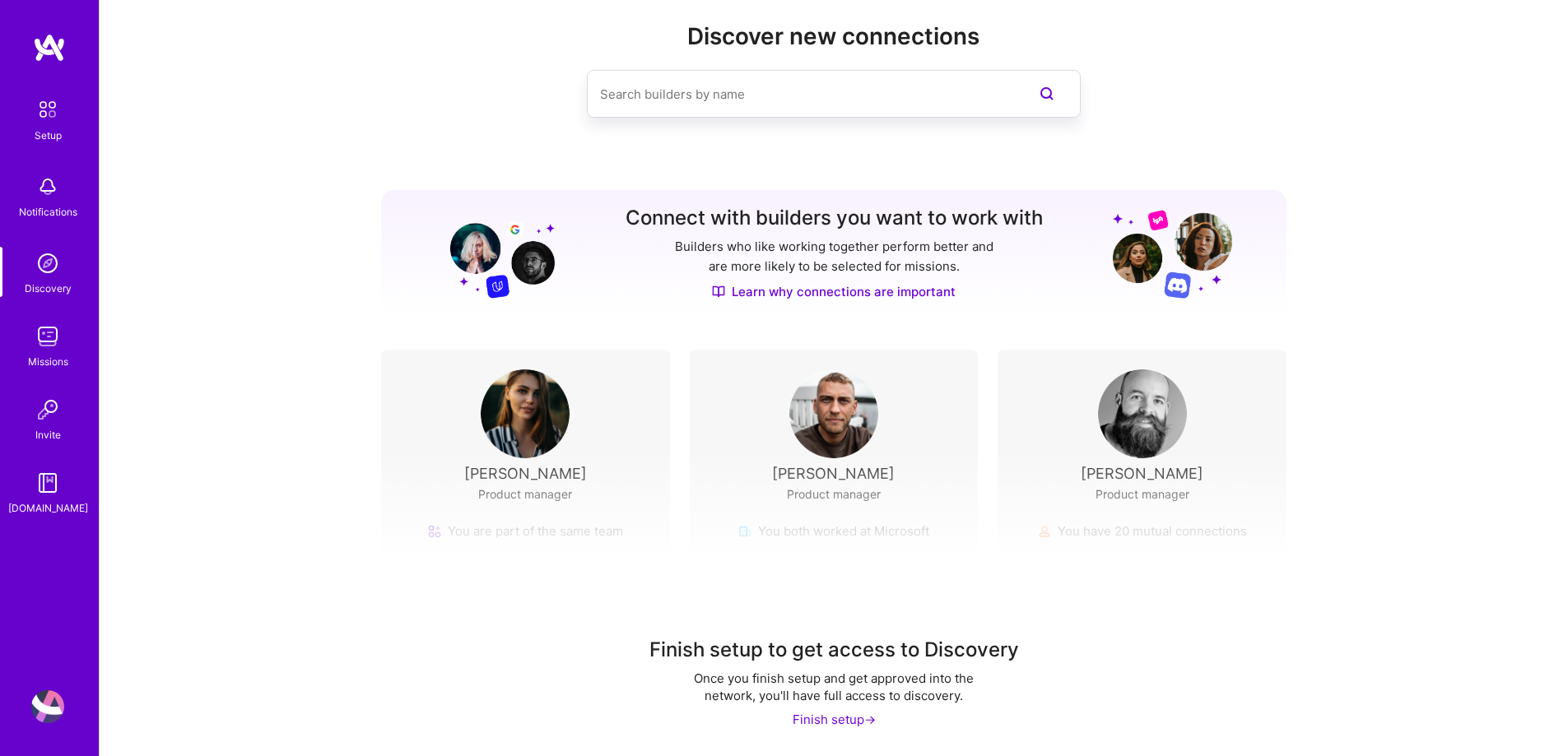
click at [48, 363] on div "Missions" at bounding box center [48, 362] width 40 height 18
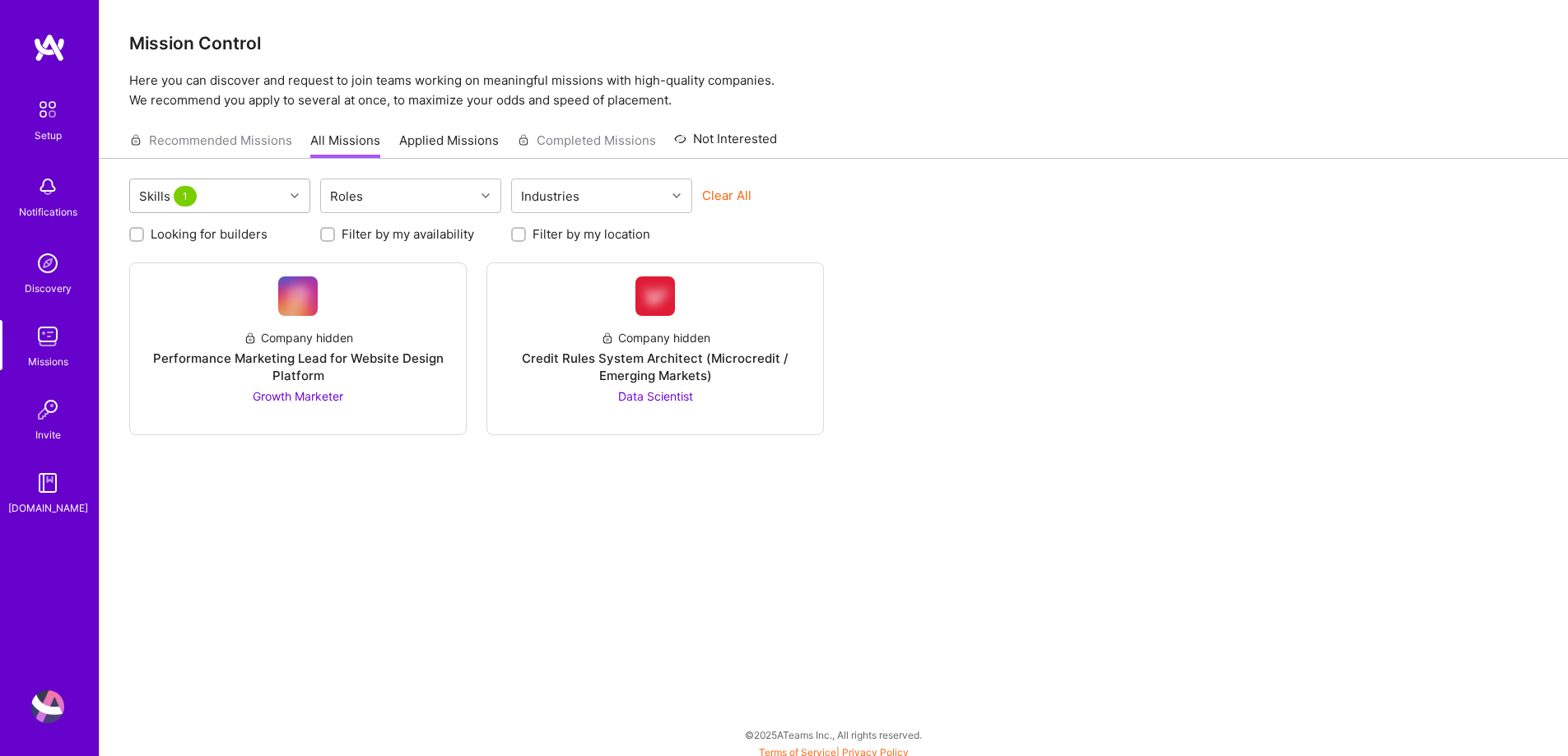
click at [278, 195] on div "Skills 1" at bounding box center [207, 195] width 154 height 33
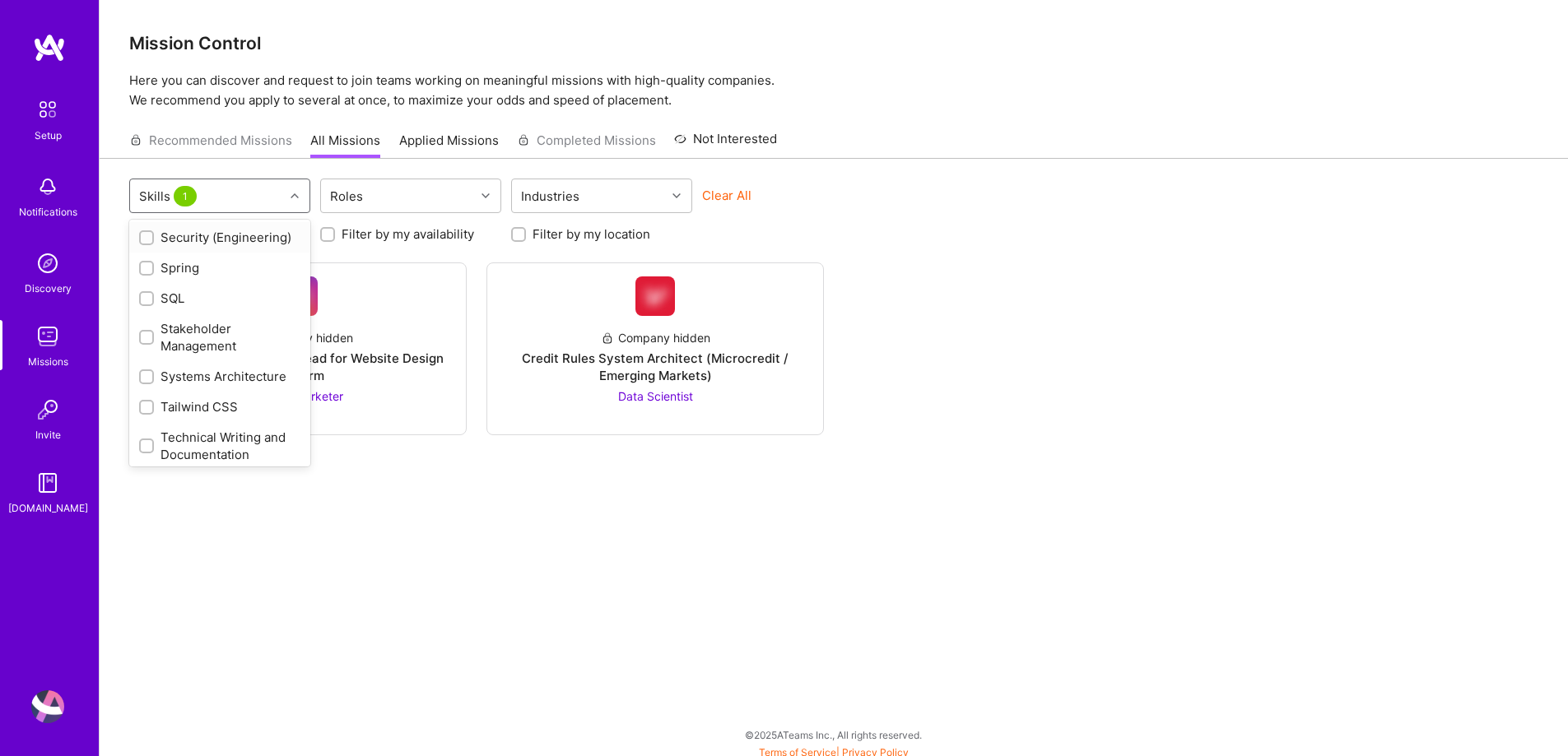
scroll to position [1975, 0]
click at [227, 273] on div "Stakeholder Management" at bounding box center [220, 254] width 162 height 34
checkbox input "true"
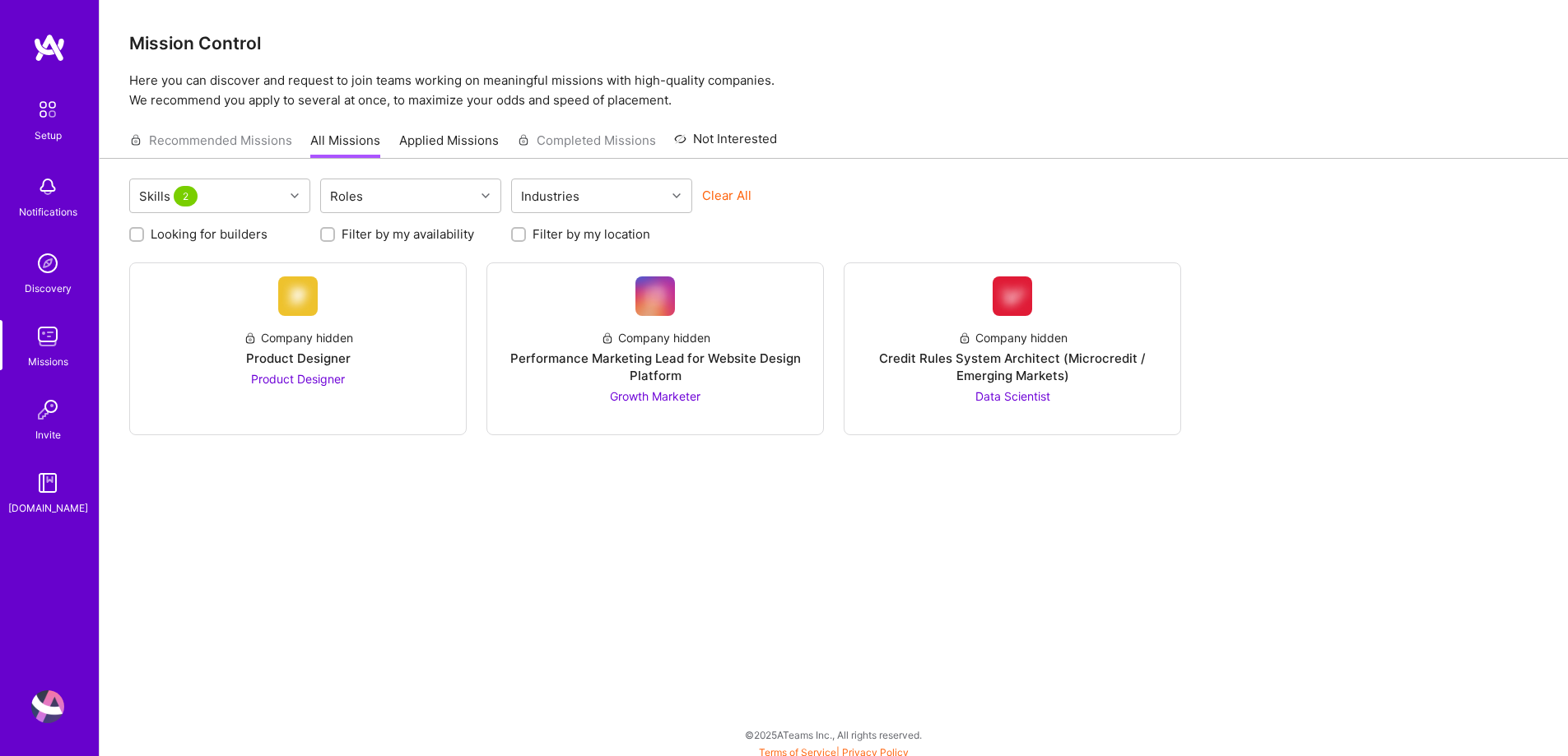
click at [565, 511] on div "Skills 2 Roles Industries Clear All Looking for builders Filter by my availabil…" at bounding box center [834, 462] width 1469 height 605
